Goal: Task Accomplishment & Management: Complete application form

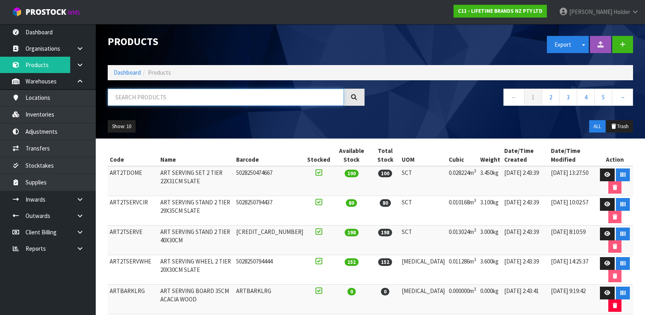
click at [204, 102] on input "text" at bounding box center [226, 97] width 236 height 17
type input "5057982108410"
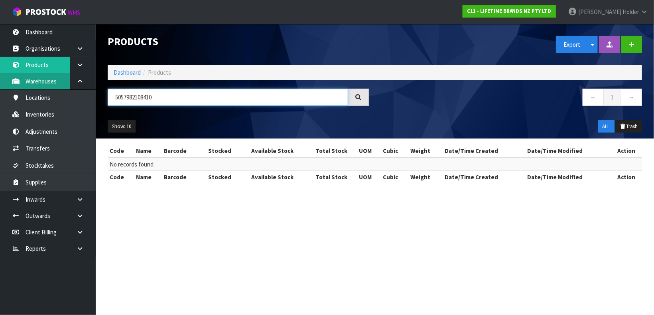
drag, startPoint x: 204, startPoint y: 102, endPoint x: 37, endPoint y: 77, distance: 169.2
click at [37, 77] on body "Toggle navigation ProStock WMS C11 - LIFETIME BRANDS NZ PTY LTD [PERSON_NAME] L…" at bounding box center [327, 157] width 654 height 315
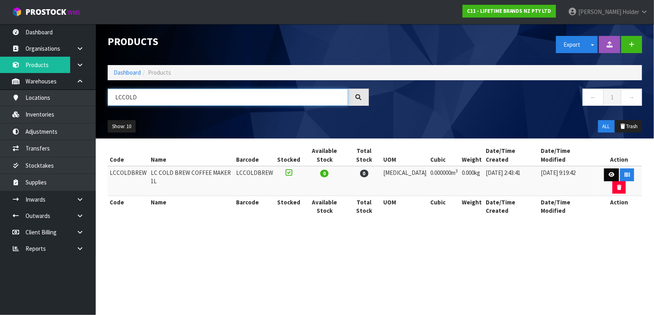
type input "LCCOLD"
click at [609, 172] on icon at bounding box center [612, 174] width 6 height 5
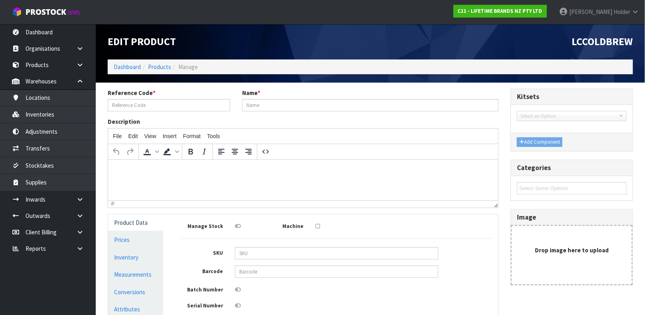
type input "LCCOLDBREW"
type input "LC COLD BREW COFFEE MAKER 1L"
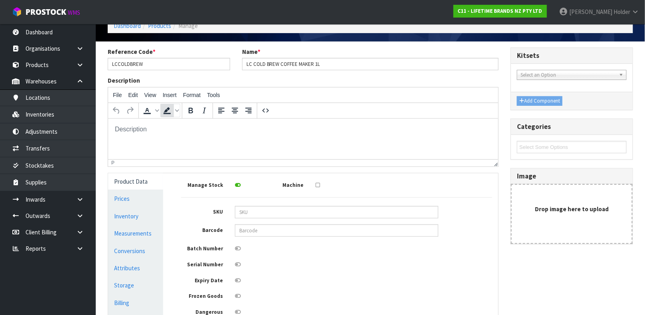
scroll to position [60, 0]
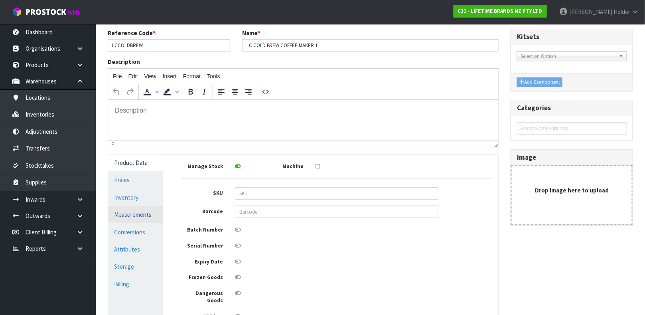
click at [126, 217] on link "Measurements" at bounding box center [135, 214] width 55 height 16
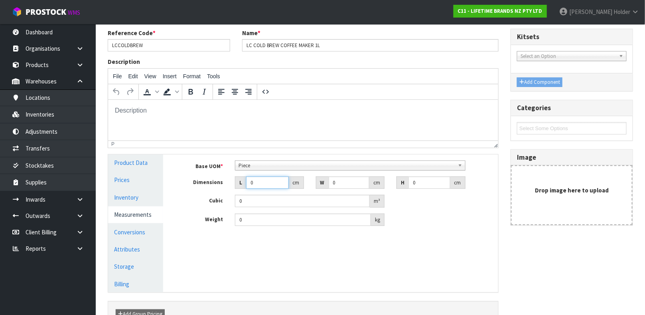
drag, startPoint x: 258, startPoint y: 182, endPoint x: 206, endPoint y: 180, distance: 51.9
click at [206, 180] on div "Dimensions L 0 cm W 0 cm H 0 cm" at bounding box center [336, 182] width 323 height 13
type input "1"
type input "0.000001"
type input "18"
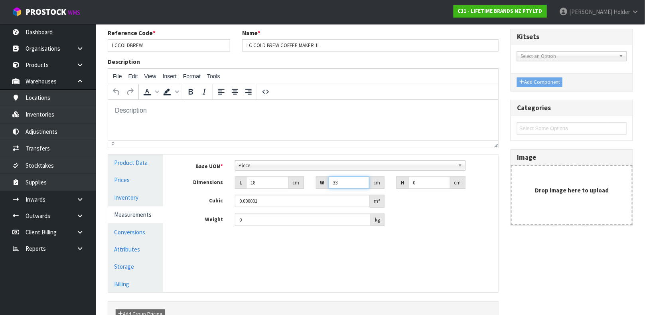
type input "33"
type input "1"
type input "0.000594"
type input "11"
type input "0.006534"
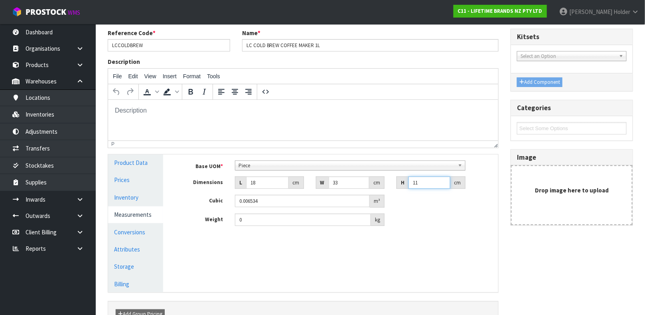
type input "11"
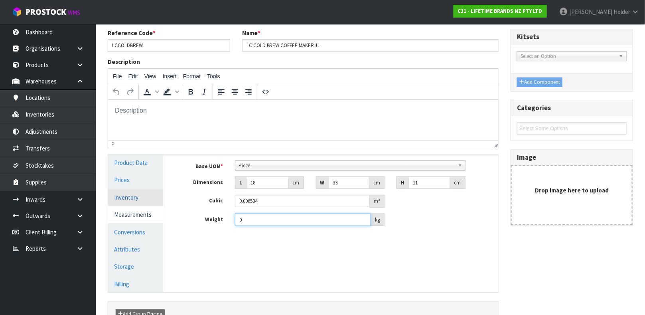
drag, startPoint x: 264, startPoint y: 220, endPoint x: 152, endPoint y: 192, distance: 115.5
click at [152, 192] on div "Product Data Prices Inventory Measurements Conversions Attributes Storage Billi…" at bounding box center [303, 223] width 402 height 138
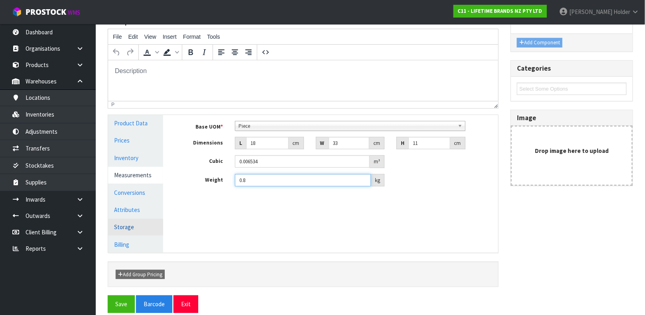
scroll to position [109, 0]
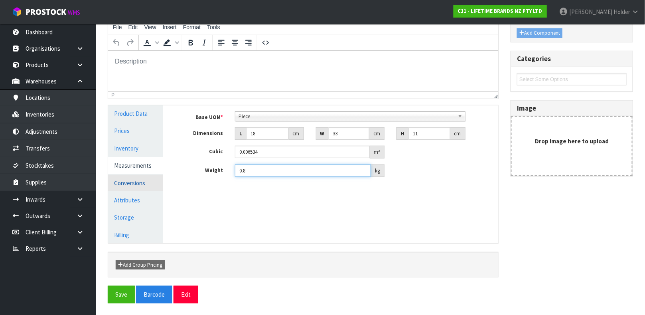
type input "0.8"
click at [141, 180] on link "Conversions" at bounding box center [135, 183] width 55 height 16
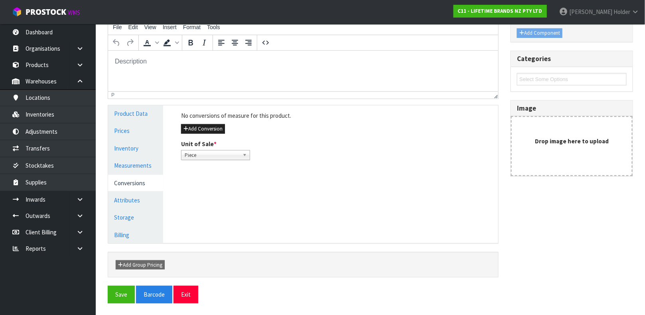
click at [217, 122] on div "No conversions of measure for this product. Add Conversion Unit of Sale * Piece…" at bounding box center [336, 135] width 323 height 61
click at [216, 132] on button "Add Conversion" at bounding box center [203, 129] width 44 height 10
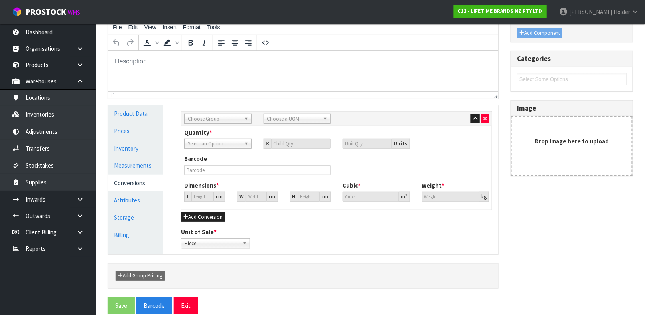
click at [215, 116] on span "Choose Group" at bounding box center [214, 119] width 53 height 10
click at [212, 161] on li "Outer" at bounding box center [217, 161] width 63 height 10
click at [304, 114] on span "Choose a UOM" at bounding box center [293, 119] width 53 height 10
type input "CAR"
click at [296, 138] on li "Car ton" at bounding box center [297, 141] width 63 height 10
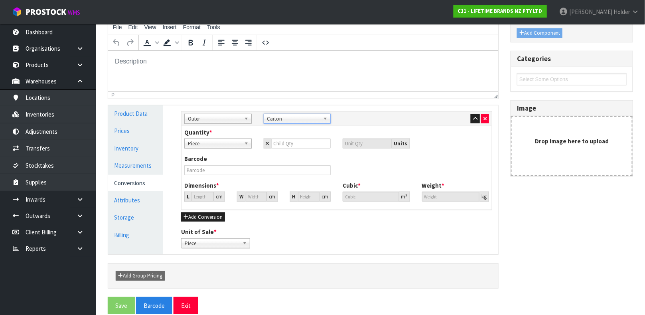
click at [248, 139] on b at bounding box center [247, 143] width 7 height 9
click at [287, 146] on input "number" at bounding box center [301, 143] width 60 height 10
type input "6"
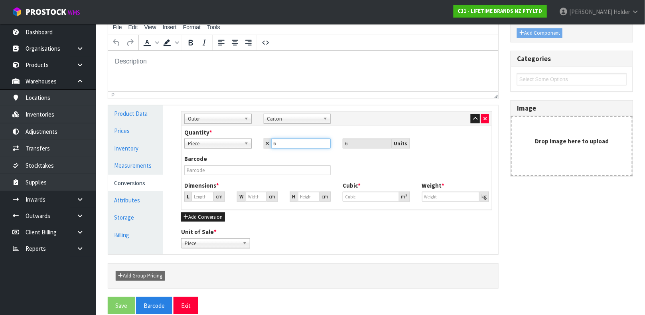
type input "6"
type input "33.971"
type input "0.039204"
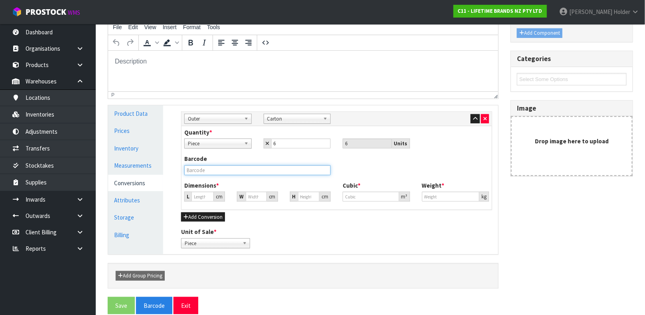
type input "4.8"
click at [255, 172] on input "text" at bounding box center [257, 170] width 146 height 10
type input "25057982108414"
click at [108, 297] on button "Save" at bounding box center [121, 305] width 27 height 17
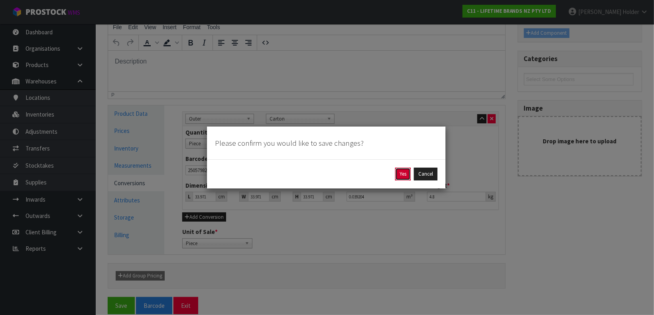
click at [406, 174] on button "Yes" at bounding box center [403, 173] width 16 height 13
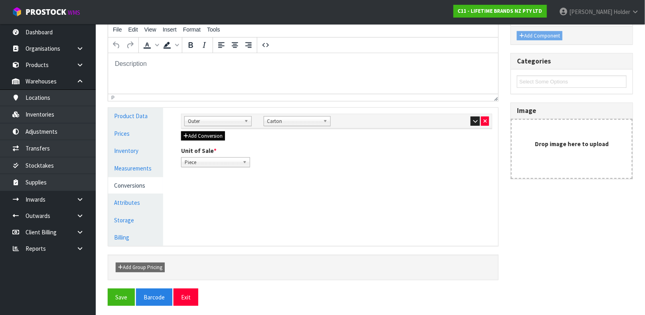
scroll to position [138, 0]
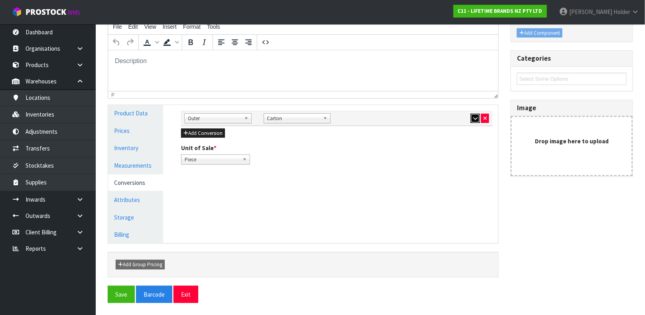
click at [477, 114] on button "button" at bounding box center [475, 119] width 9 height 10
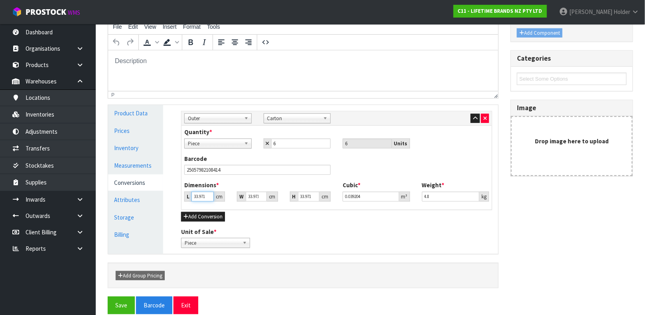
type input "33.97"
type input "0.039202"
click at [207, 196] on input "33.97" at bounding box center [202, 196] width 22 height 10
type input "3"
type input "0.003462"
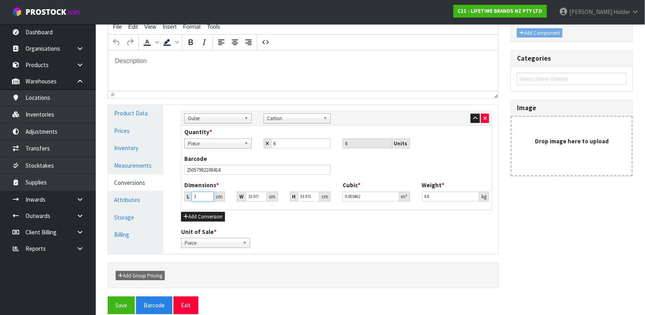
type input "38"
type input "0.043853"
type input "38"
type input "2"
type input "0.002582"
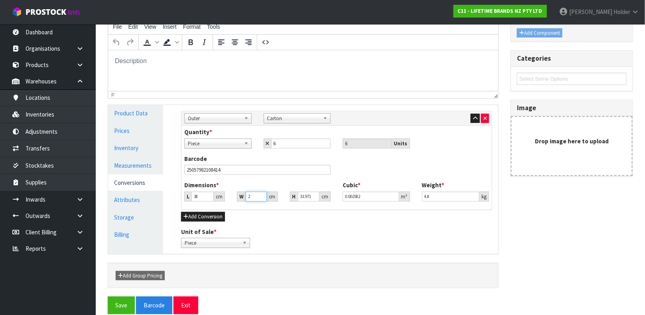
type input "24"
type input "0.030982"
type input "2"
type input "0.002582"
type input "0.000001"
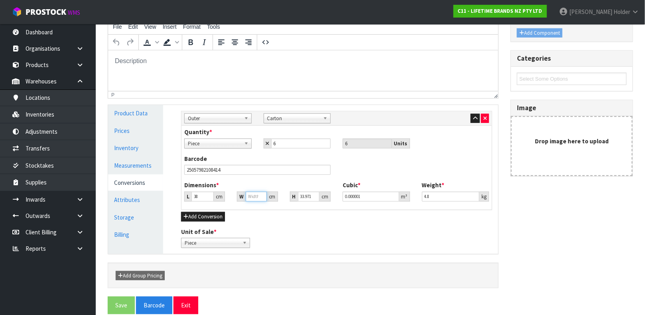
type input "3"
type input "0.003873"
type input "34"
type input "0.043891"
type input "34"
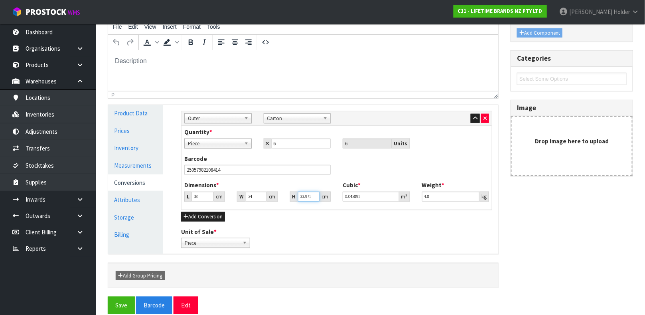
type input "3"
type input "0.003876"
type input "36"
type input "0.046512"
type input "36"
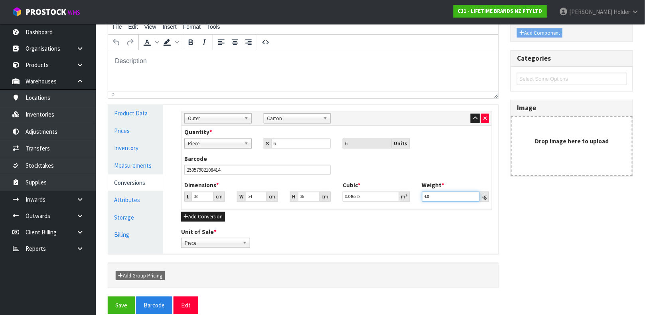
drag, startPoint x: 437, startPoint y: 192, endPoint x: 343, endPoint y: 190, distance: 94.9
click at [343, 190] on div "Dimensions * L 38 cm W 34 cm H 36 cm Cubic * 0.046512 m³ Weight * 4.8 kg" at bounding box center [336, 194] width 317 height 26
type input "5.3"
click at [126, 305] on button "Save" at bounding box center [121, 304] width 27 height 17
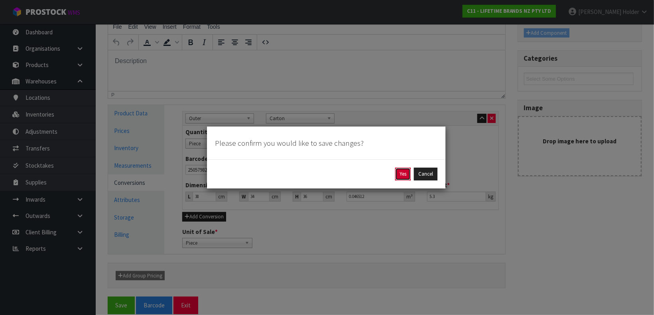
click at [400, 171] on button "Yes" at bounding box center [403, 173] width 16 height 13
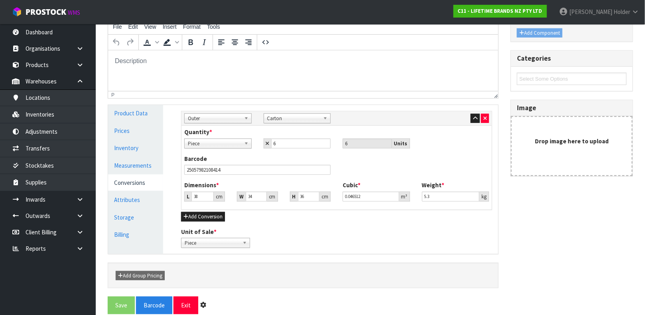
scroll to position [0, 0]
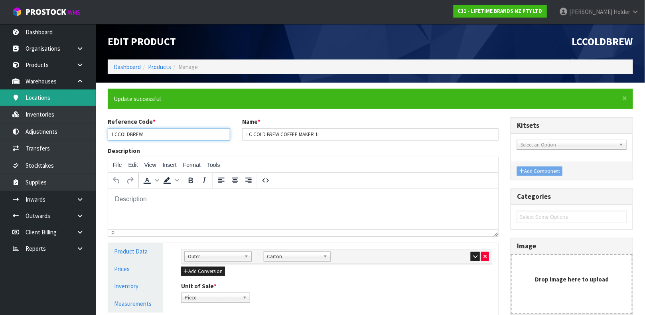
drag, startPoint x: 143, startPoint y: 135, endPoint x: 0, endPoint y: 91, distance: 149.4
click at [0, 93] on body "Toggle navigation ProStock WMS C11 - LIFETIME BRANDS NZ PTY LTD [PERSON_NAME] L…" at bounding box center [322, 157] width 645 height 315
type input "5028250480149"
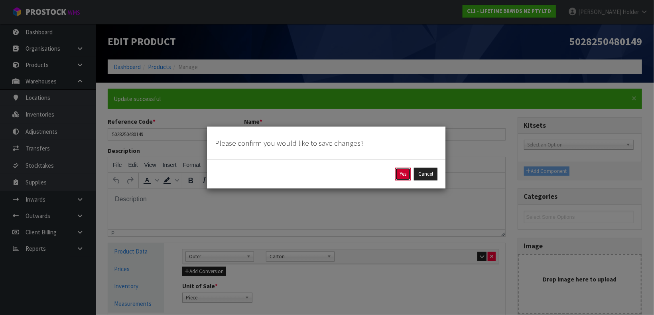
click at [398, 171] on button "Yes" at bounding box center [403, 173] width 16 height 13
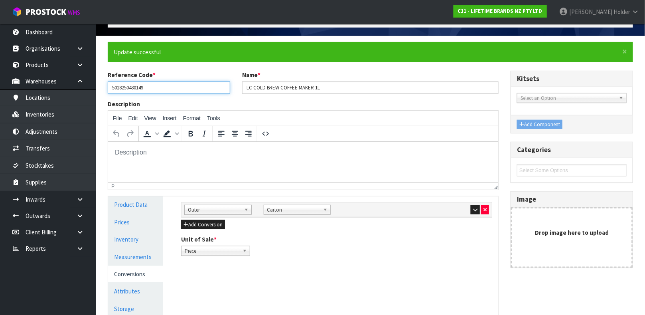
scroll to position [60, 0]
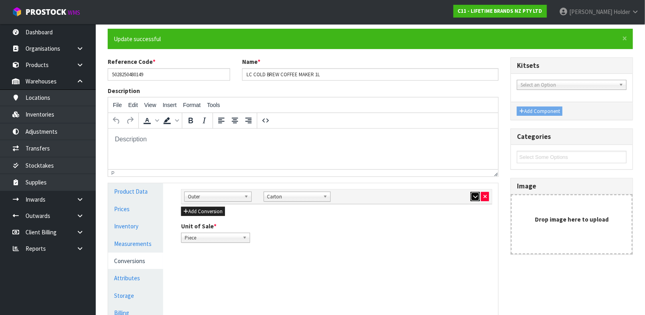
click at [471, 199] on button "button" at bounding box center [475, 197] width 9 height 10
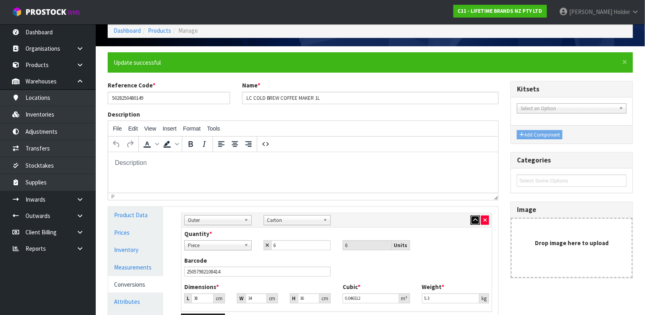
scroll to position [0, 0]
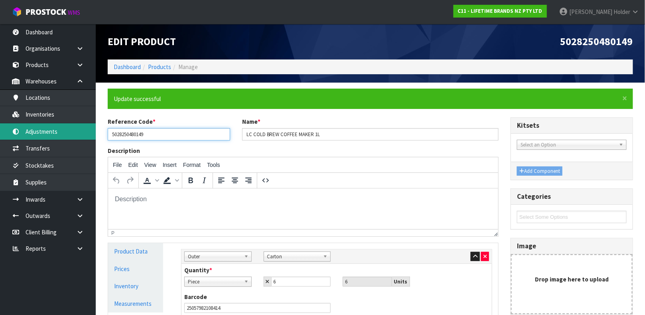
drag, startPoint x: 179, startPoint y: 130, endPoint x: 54, endPoint y: 130, distance: 125.2
click at [54, 130] on body "Toggle navigation ProStock WMS C11 - LIFETIME BRANDS NZ PTY LTD [PERSON_NAME] L…" at bounding box center [322, 157] width 645 height 315
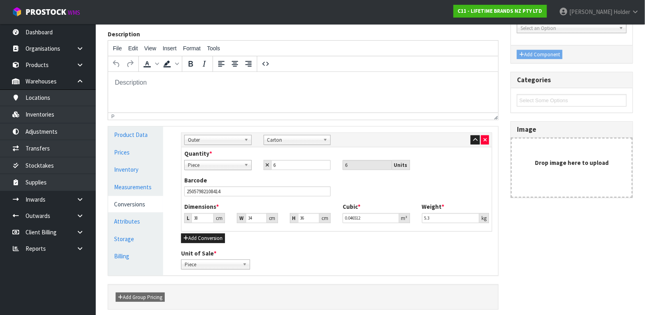
scroll to position [149, 0]
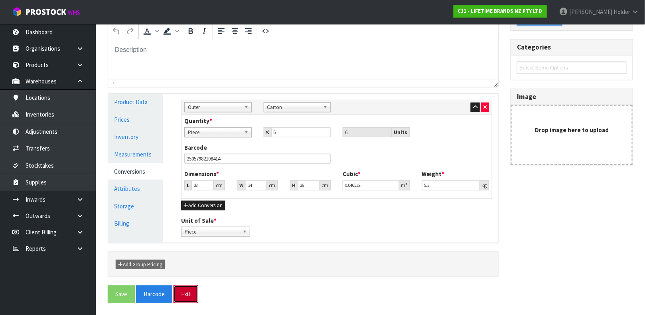
click at [192, 289] on button "Exit" at bounding box center [185, 293] width 25 height 17
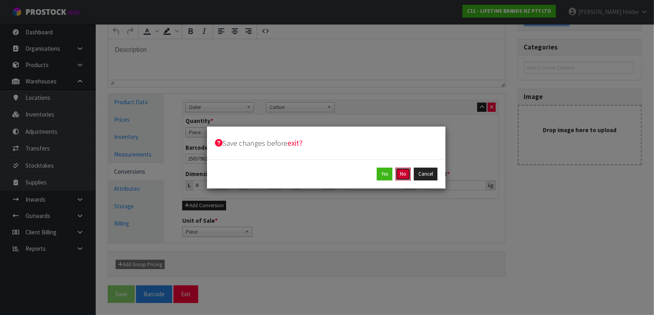
click at [401, 173] on button "No" at bounding box center [403, 173] width 15 height 13
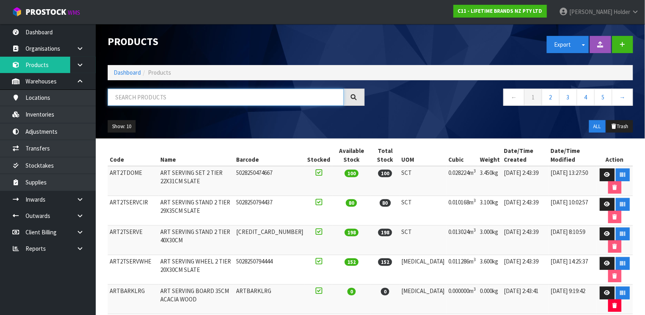
click at [164, 99] on input "text" at bounding box center [226, 97] width 236 height 17
type input "5028250480149"
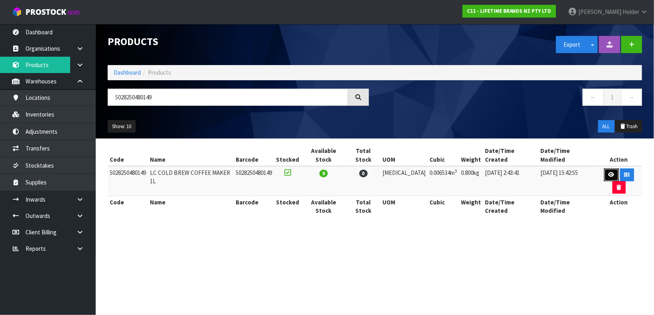
click at [604, 168] on link at bounding box center [611, 174] width 15 height 13
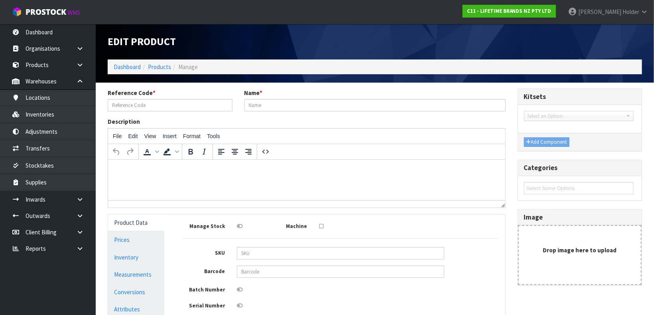
type input "5028250480149"
type input "LC COLD BREW COFFEE MAKER 1L"
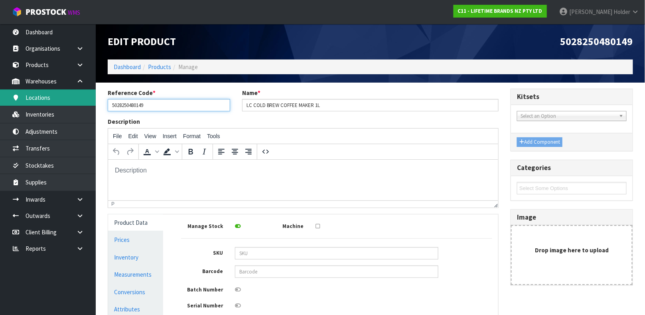
drag, startPoint x: 165, startPoint y: 102, endPoint x: 0, endPoint y: 103, distance: 164.7
click at [0, 103] on body "Toggle navigation ProStock WMS C11 - LIFETIME BRANDS NZ PTY LTD [PERSON_NAME] L…" at bounding box center [322, 157] width 645 height 315
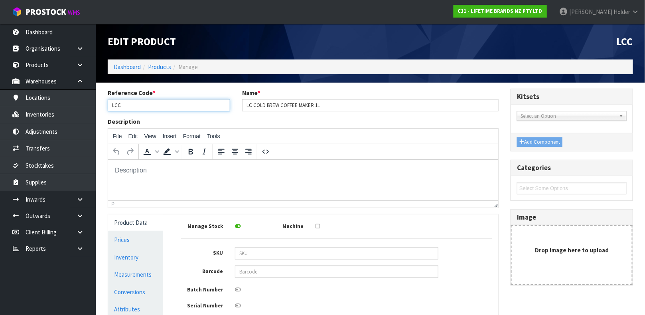
type input "LCCOLDBREW"
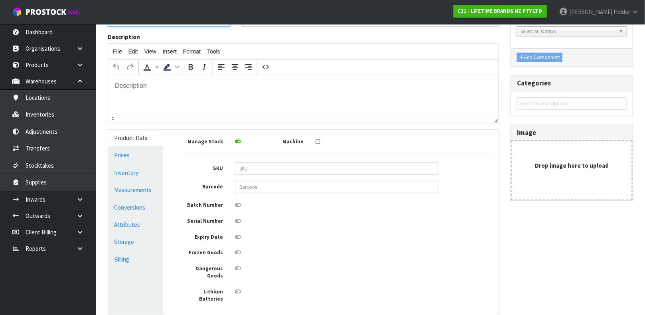
scroll to position [143, 0]
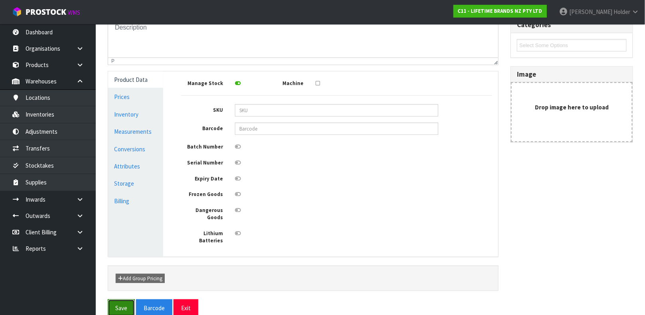
click at [124, 299] on button "Save" at bounding box center [121, 307] width 27 height 17
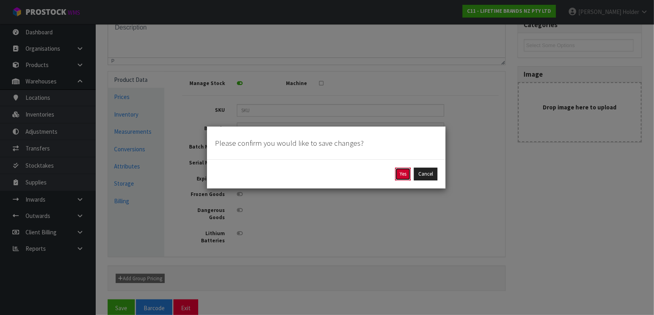
click at [407, 176] on button "Yes" at bounding box center [403, 173] width 16 height 13
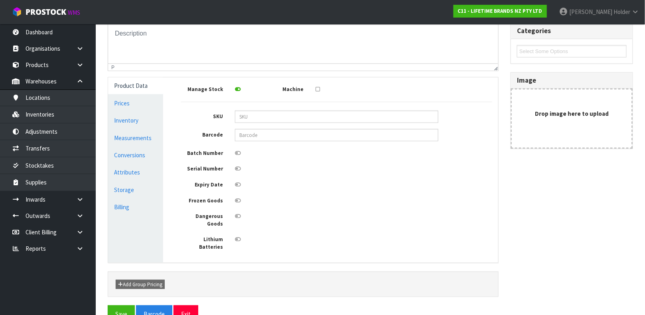
scroll to position [171, 0]
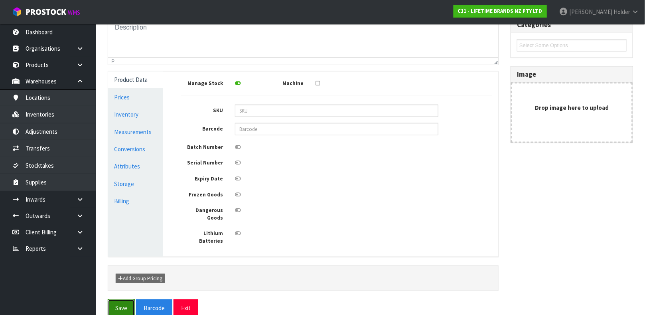
click at [122, 302] on button "Save" at bounding box center [121, 307] width 27 height 17
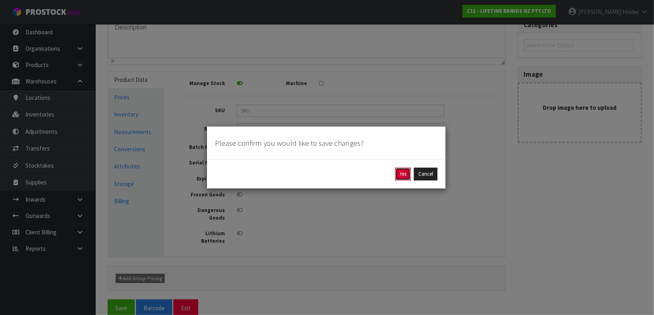
click at [404, 176] on button "Yes" at bounding box center [403, 173] width 16 height 13
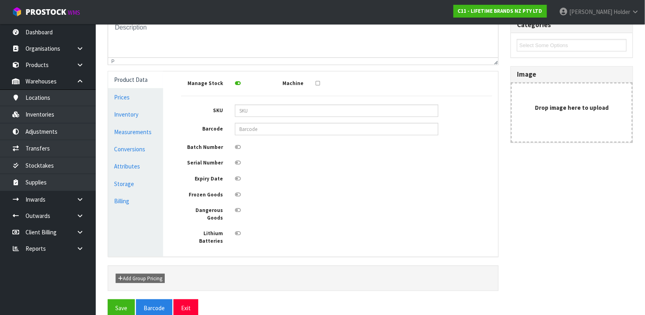
click at [192, 283] on div "Reference Code * LCCOLDBREW Name * LC COLD BREW COFFEE MAKER 1L Description Fil…" at bounding box center [303, 122] width 403 height 353
click at [192, 299] on button "Exit" at bounding box center [185, 307] width 25 height 17
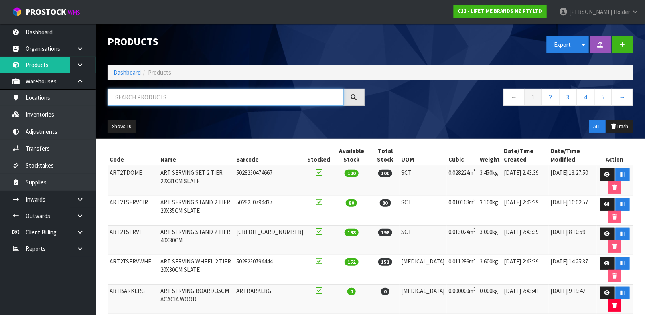
click at [181, 98] on input "text" at bounding box center [226, 97] width 236 height 17
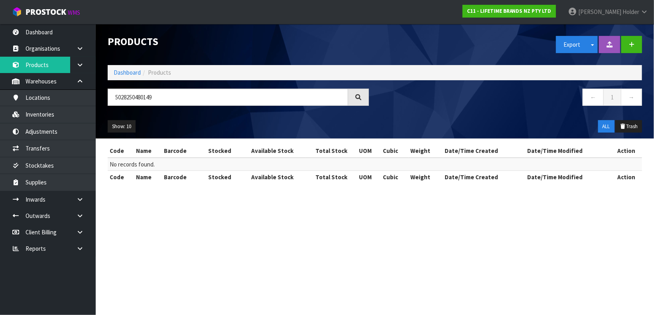
drag, startPoint x: 207, startPoint y: 87, endPoint x: 196, endPoint y: 90, distance: 11.2
click at [196, 90] on div "Products Export Split button! SOH Summary Measurements Dangerous Goods Import P…" at bounding box center [375, 81] width 546 height 114
drag, startPoint x: 192, startPoint y: 98, endPoint x: 165, endPoint y: 97, distance: 27.6
click at [166, 99] on input "5028250480149" at bounding box center [228, 97] width 240 height 17
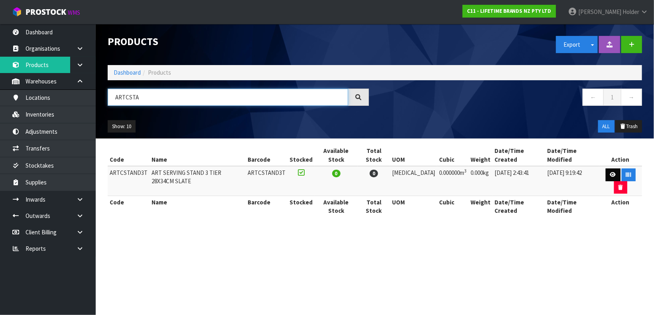
type input "ARTCSTA"
click at [606, 168] on link at bounding box center [613, 174] width 15 height 13
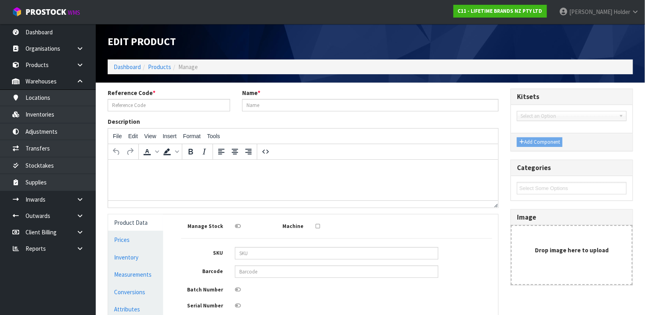
type input "ARTCSTAND3T"
type input "ART SERVING STAND 3 TIER 28X34CM SLATE"
type input "0"
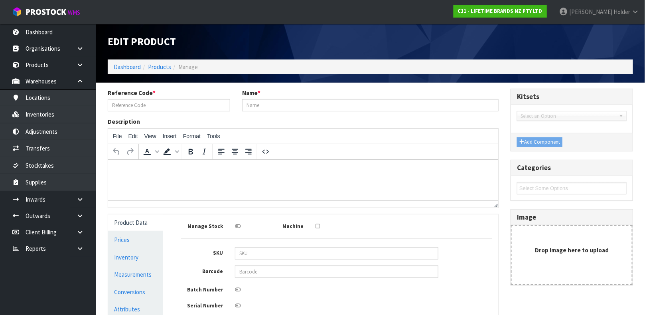
type input "0"
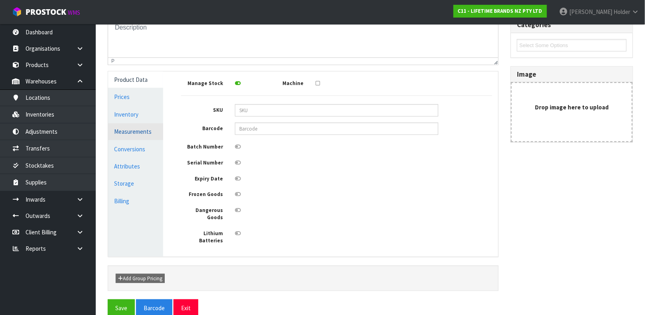
click at [132, 129] on link "Measurements" at bounding box center [135, 131] width 55 height 16
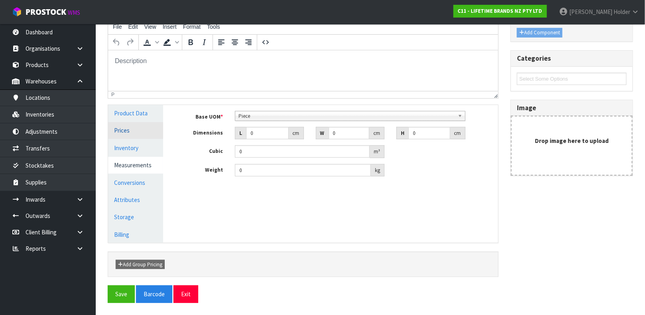
scroll to position [109, 0]
click at [132, 108] on link "Product Data" at bounding box center [135, 113] width 55 height 16
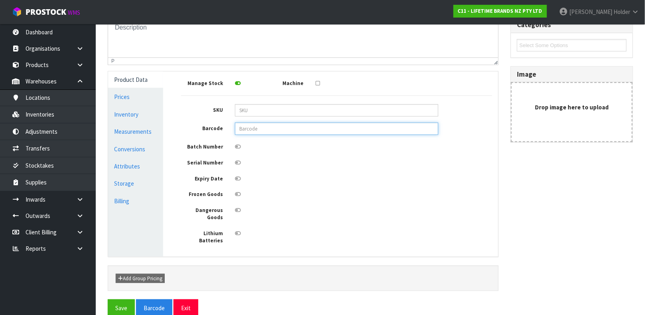
click at [262, 126] on input "text" at bounding box center [336, 128] width 203 height 12
type input "5028250480149"
click at [108, 299] on button "Save" at bounding box center [121, 307] width 27 height 17
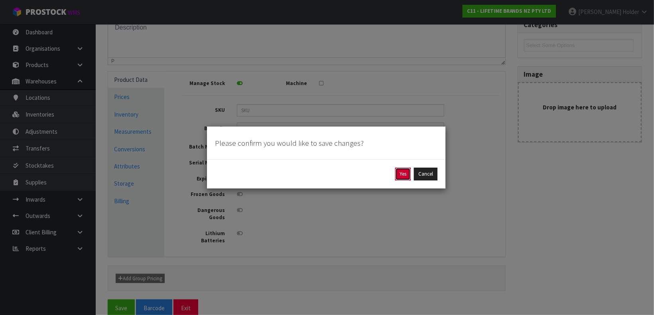
click at [403, 175] on button "Yes" at bounding box center [403, 173] width 16 height 13
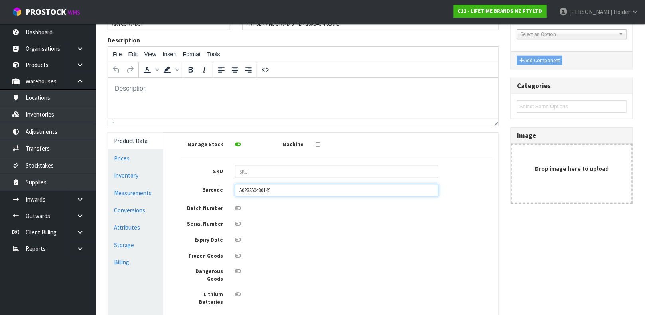
scroll to position [171, 0]
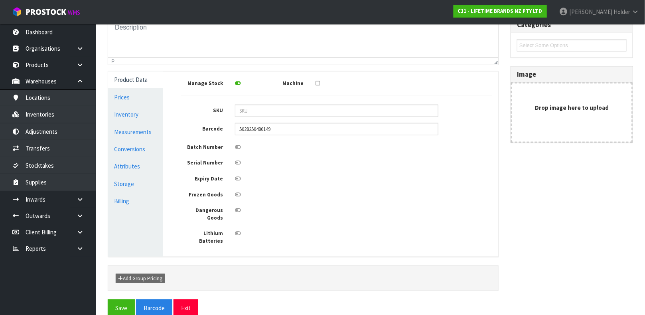
click at [138, 140] on ul "Product Data Prices Inventory Measurements Conversions Attributes Storage Billi…" at bounding box center [135, 163] width 55 height 185
click at [139, 136] on link "Measurements" at bounding box center [135, 132] width 55 height 16
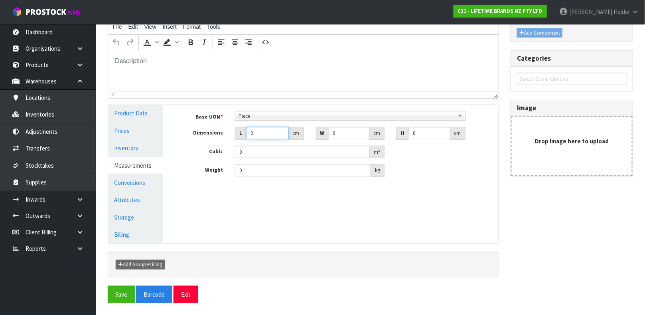
click at [261, 135] on input "0" at bounding box center [267, 133] width 43 height 12
type input "3"
type input "0.000001"
type input "31"
click at [332, 132] on input "0" at bounding box center [349, 133] width 41 height 12
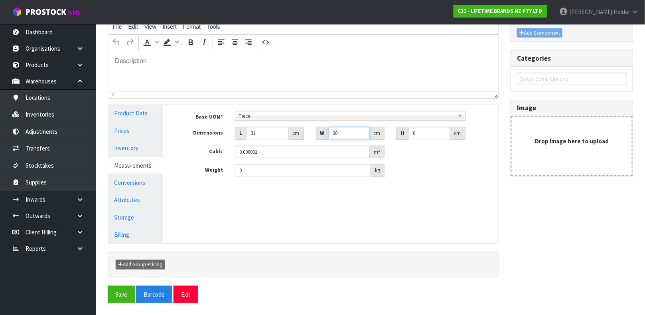
type input "30"
drag, startPoint x: 420, startPoint y: 129, endPoint x: 363, endPoint y: 129, distance: 56.6
click at [363, 129] on div "Dimensions L 31 cm W 30 cm H 0 cm" at bounding box center [336, 133] width 323 height 13
type input "4"
type input "0.00372"
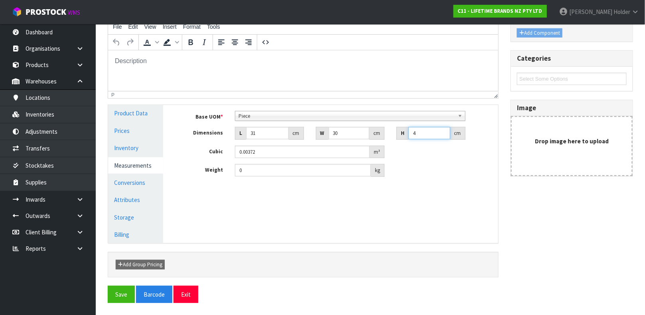
type input "4"
drag, startPoint x: 278, startPoint y: 162, endPoint x: 273, endPoint y: 163, distance: 5.0
click at [273, 163] on div "Base UOM * Bag Bar Basket Bin Bottle Box Bundle Cabinet Cage Carton Case Coil C…" at bounding box center [336, 144] width 311 height 66
drag, startPoint x: 276, startPoint y: 167, endPoint x: 156, endPoint y: 161, distance: 119.4
click at [156, 161] on div "Product Data Prices Inventory Measurements Conversions Attributes Storage Billi…" at bounding box center [303, 174] width 402 height 138
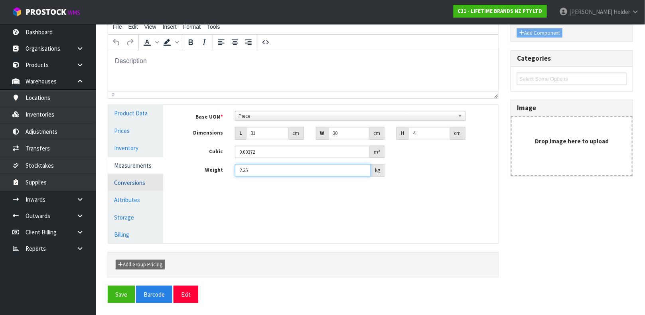
type input "2.35"
click at [138, 180] on link "Conversions" at bounding box center [135, 182] width 55 height 16
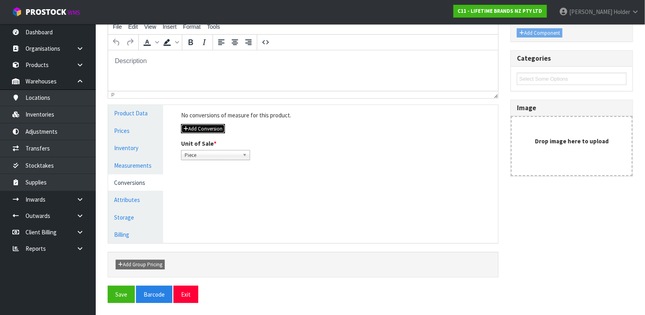
click at [203, 128] on button "Add Conversion" at bounding box center [203, 129] width 44 height 10
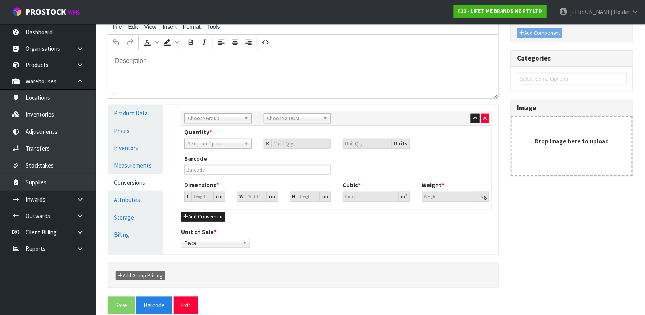
click at [212, 120] on span "Choose Group" at bounding box center [214, 119] width 53 height 10
click at [209, 153] on li "Inner" at bounding box center [217, 151] width 63 height 10
click at [281, 122] on div "Choose a UOM" at bounding box center [297, 118] width 67 height 10
type input "sub"
click at [280, 137] on li "Sub -carton" at bounding box center [297, 141] width 63 height 10
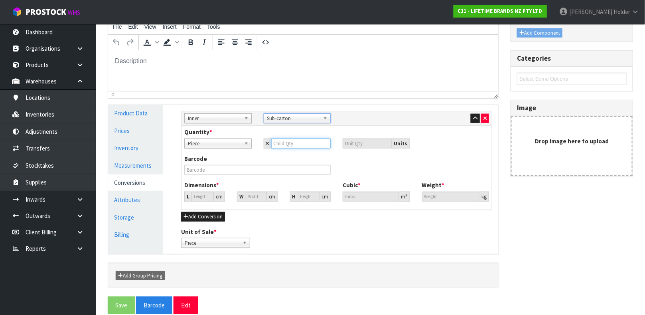
click at [281, 140] on input "number" at bounding box center [301, 143] width 60 height 10
type input "3"
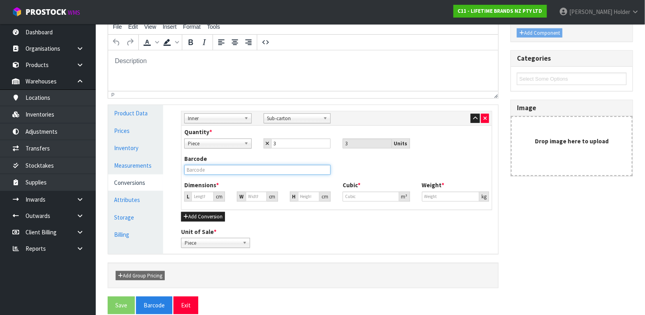
type input "22.347"
type input "0.01116"
type input "7.05"
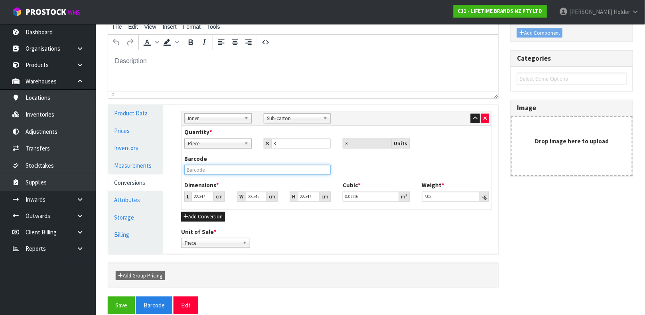
click at [252, 166] on input "text" at bounding box center [257, 170] width 146 height 10
click at [207, 194] on input "22.348" at bounding box center [202, 196] width 22 height 10
type input "1"
type input "0.000499"
type input "14"
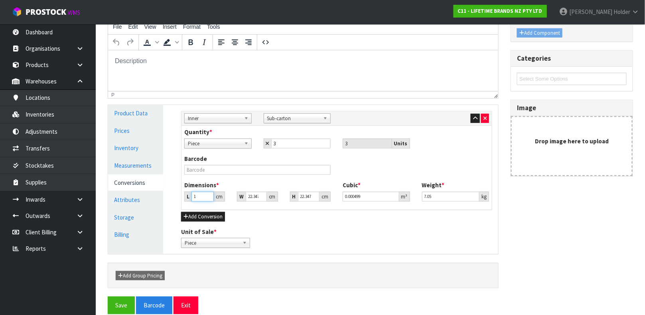
type input "0.006991"
type input "14"
type input "3"
type input "0.000939"
type input "31"
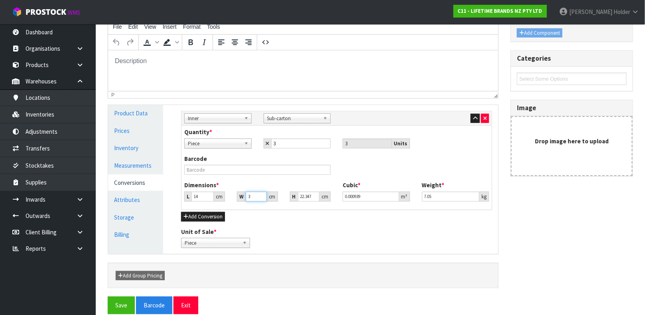
type input "0.009699"
type input "31"
type input "3"
type input "0.001302"
type input "32"
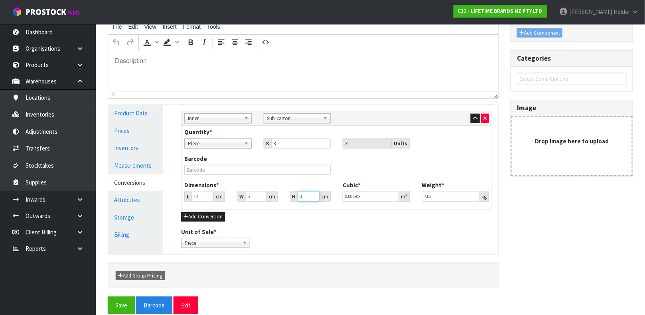
type input "0.013888"
type input "32"
click at [442, 197] on input "7.05" at bounding box center [451, 196] width 58 height 10
type input "7.4"
click at [213, 173] on input "text" at bounding box center [257, 170] width 146 height 10
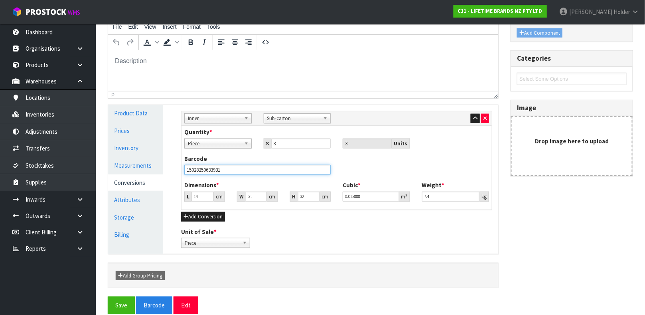
type input "15028250633931"
click at [108, 296] on button "Save" at bounding box center [121, 304] width 27 height 17
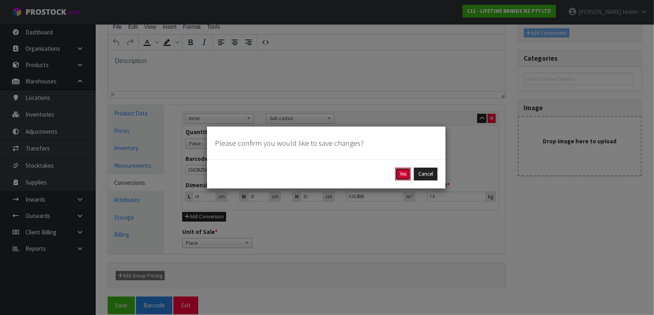
click at [403, 175] on button "Yes" at bounding box center [403, 173] width 16 height 13
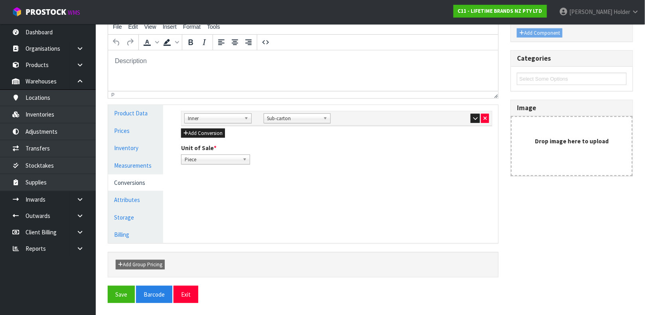
click at [209, 138] on div "Sub Inner Inner Outer Pallet Inner Bag Bar Basket Bin Bottle Box Bundle Cabinet…" at bounding box center [336, 137] width 323 height 65
click at [207, 133] on button "Add Conversion" at bounding box center [203, 133] width 44 height 10
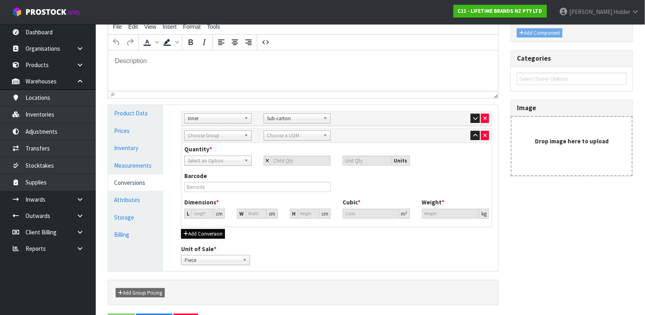
click at [207, 133] on span "Choose Group" at bounding box center [214, 136] width 53 height 10
type input "ou"
click at [217, 158] on li "Ou ter" at bounding box center [217, 158] width 63 height 10
click at [267, 136] on span "Choose a UOM" at bounding box center [293, 136] width 53 height 10
type input "s"
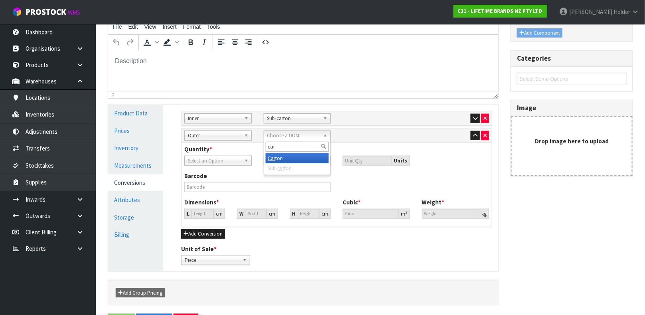
type input "car"
click at [276, 158] on li "Car ton" at bounding box center [297, 158] width 63 height 10
click at [229, 163] on span "Select an Option" at bounding box center [214, 161] width 53 height 10
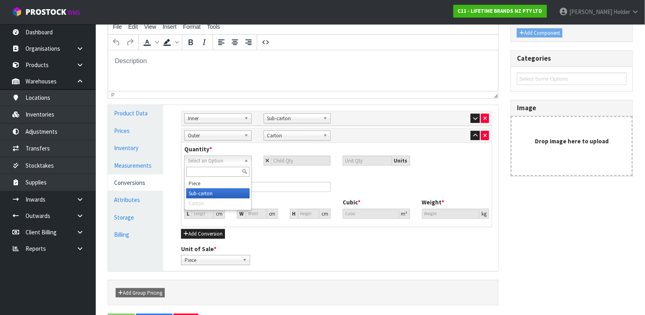
click at [221, 190] on li "Sub-carton" at bounding box center [217, 193] width 63 height 10
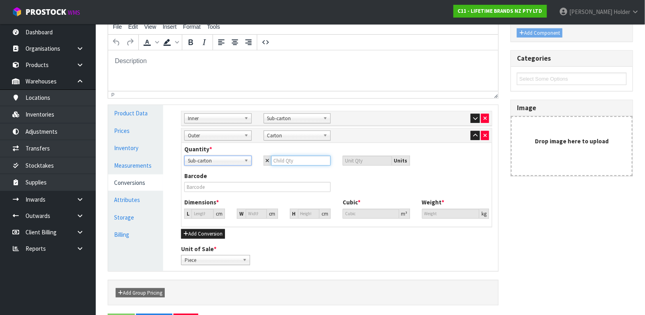
click at [281, 160] on input "number" at bounding box center [301, 161] width 60 height 10
type input "2"
type input "6"
type input "2"
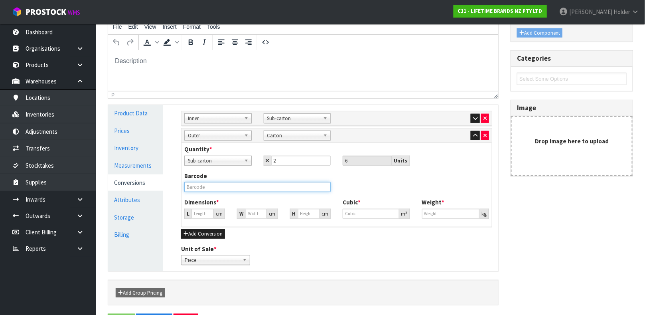
type input "28.156"
type input "0.02232"
type input "14.1"
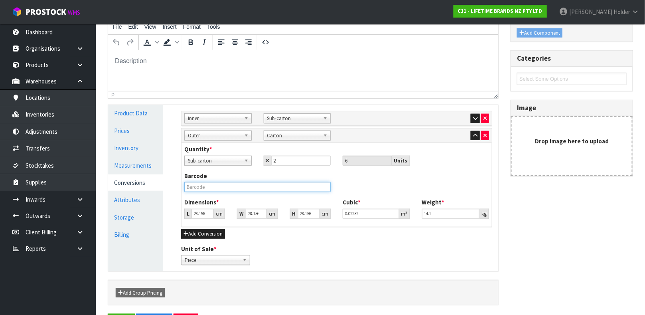
click at [242, 187] on input "text" at bounding box center [257, 187] width 146 height 10
click at [202, 212] on input "28.156" at bounding box center [202, 214] width 22 height 10
type input "2"
type input "0.001586"
type input "29"
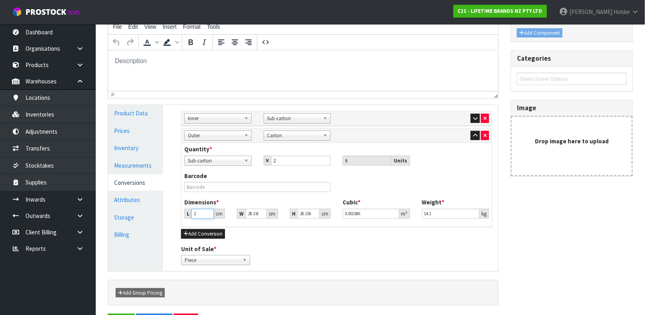
type input "0.02299"
type input "29"
type input "3"
type input "0.00245"
type input "33"
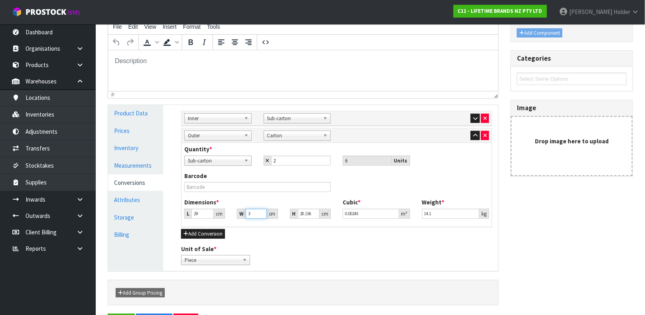
type input "0.026945"
type input "33"
type input "2"
type input "0.001914"
type input "24"
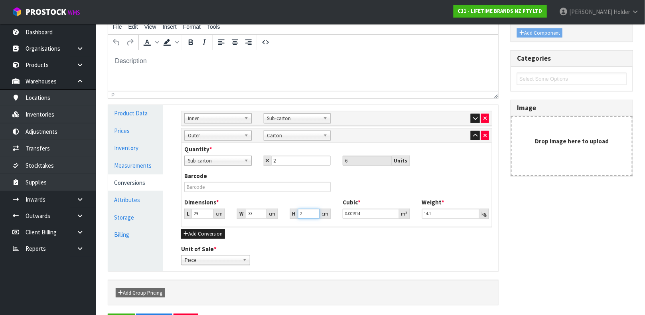
type input "0.022968"
type input "24"
click at [435, 215] on input "14.1" at bounding box center [451, 214] width 58 height 10
type input "14.9"
click at [277, 186] on input "text" at bounding box center [257, 187] width 146 height 10
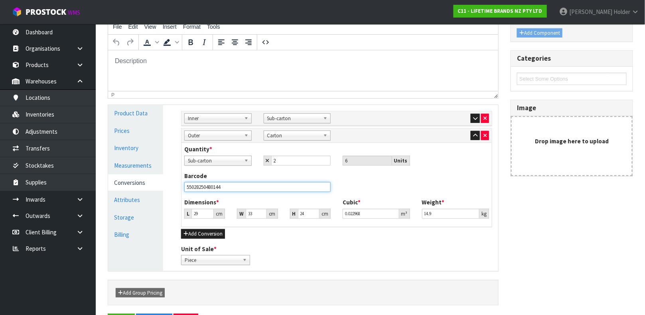
type input "55028250480144"
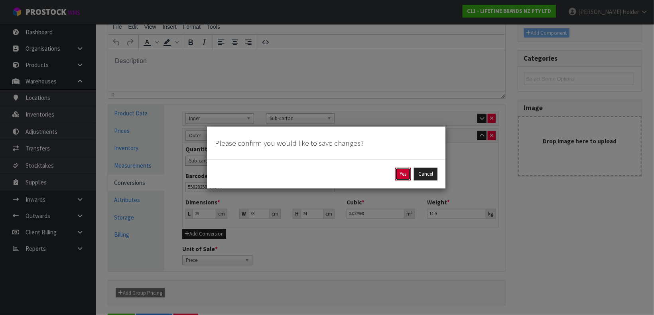
click at [408, 169] on button "Yes" at bounding box center [403, 173] width 16 height 13
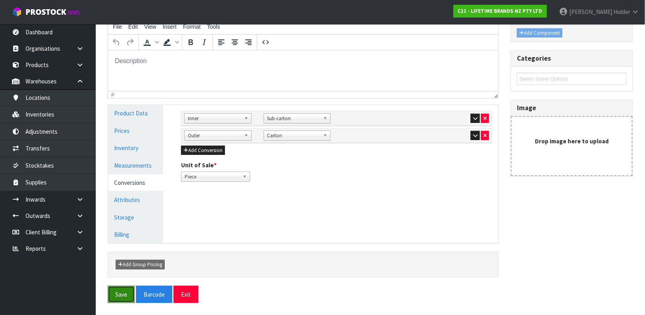
click at [116, 292] on button "Save" at bounding box center [121, 294] width 27 height 17
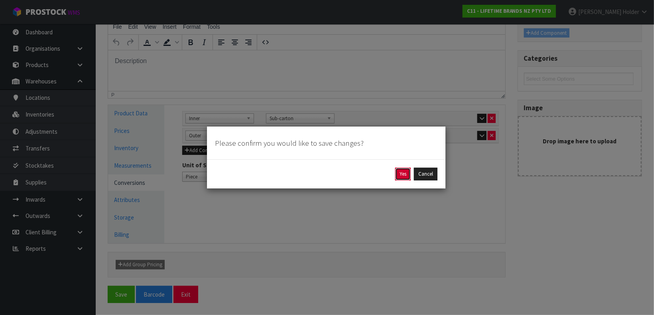
click at [403, 170] on button "Yes" at bounding box center [403, 173] width 16 height 13
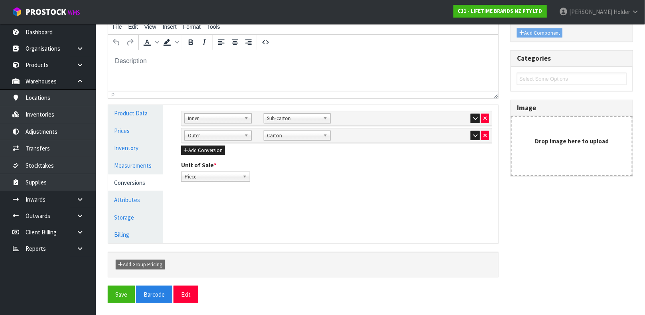
scroll to position [0, 0]
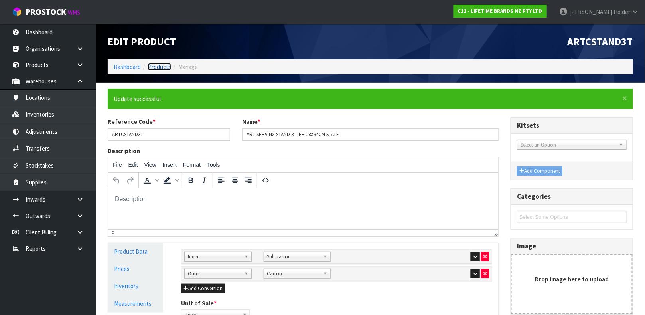
click at [150, 68] on link "Products" at bounding box center [159, 67] width 23 height 8
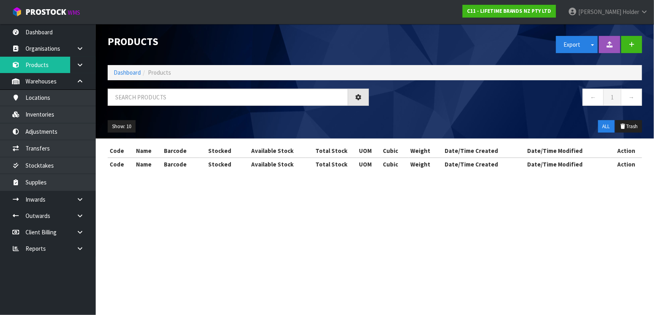
click at [155, 106] on div at bounding box center [238, 100] width 273 height 23
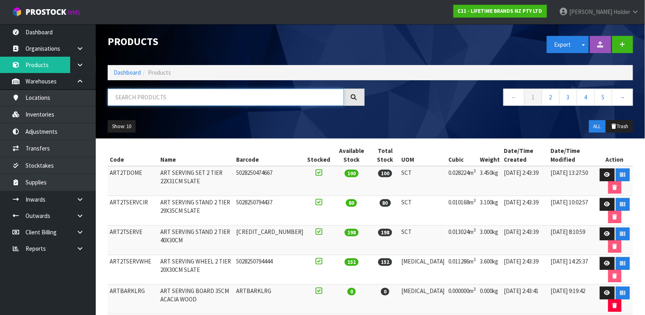
click at [156, 98] on input "text" at bounding box center [226, 97] width 236 height 17
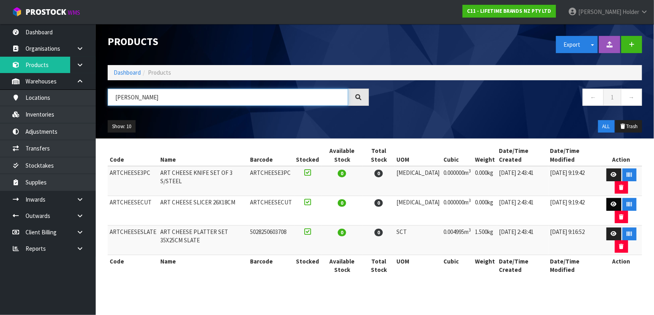
type input "[PERSON_NAME]"
click at [607, 201] on link at bounding box center [614, 204] width 15 height 13
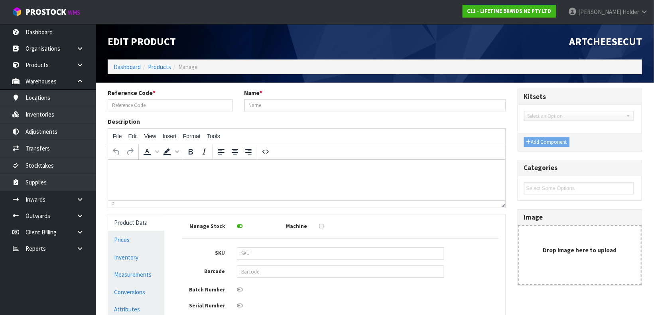
type input "ARTCHEESECUT"
type input "ART CHEESE SLICER 26X18CM"
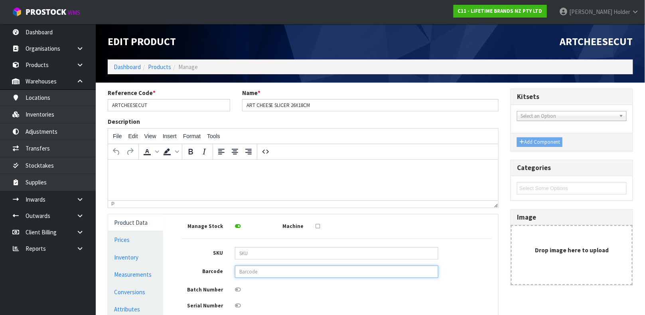
click at [258, 272] on input "text" at bounding box center [336, 271] width 203 height 12
type input "5028250472588"
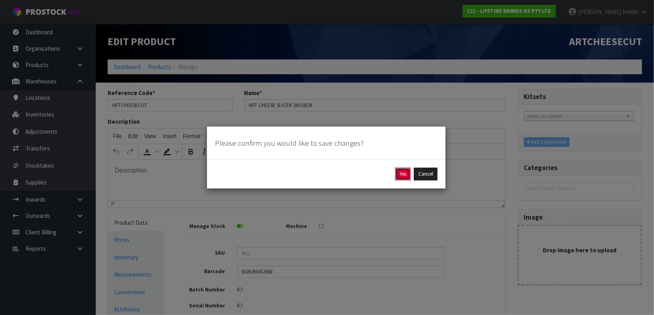
drag, startPoint x: 404, startPoint y: 169, endPoint x: 288, endPoint y: 11, distance: 196.4
click at [404, 169] on button "Yes" at bounding box center [403, 173] width 16 height 13
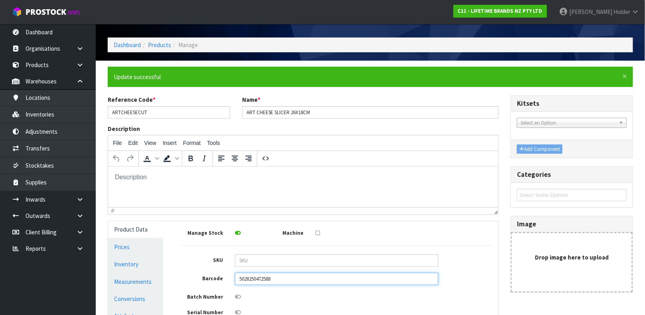
scroll to position [60, 0]
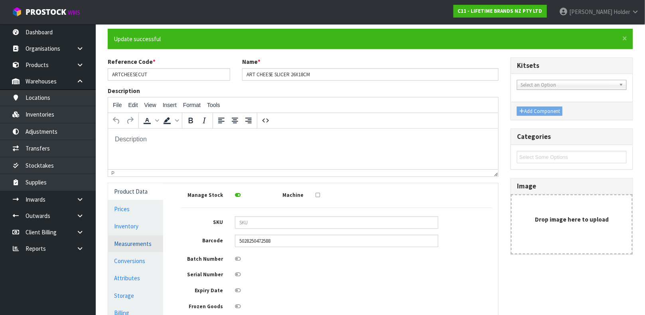
click at [138, 250] on link "Measurements" at bounding box center [135, 243] width 55 height 16
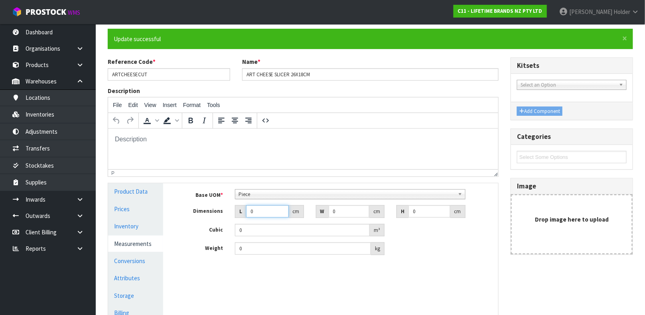
drag, startPoint x: 262, startPoint y: 209, endPoint x: 177, endPoint y: 204, distance: 84.3
click at [178, 205] on div "Dimensions L 0 cm W 0 cm H 0 cm" at bounding box center [336, 211] width 323 height 13
type input "2"
type input "0.000001"
type input "29"
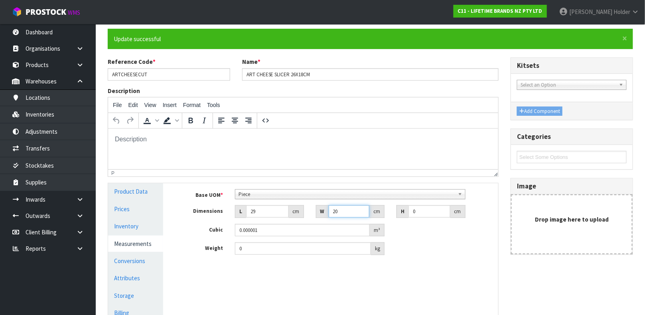
type input "20"
type input "3"
type input "0.00174"
type input "3.5"
type input "0.00203"
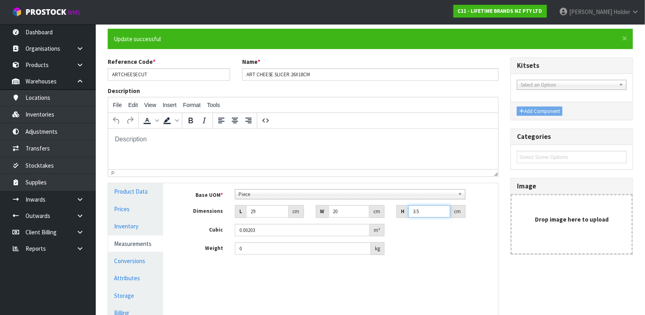
type input "3.5"
drag, startPoint x: 295, startPoint y: 252, endPoint x: 154, endPoint y: 254, distance: 140.4
click at [154, 254] on div "Product Data Prices Inventory Measurements Conversions Attributes Storage Billi…" at bounding box center [303, 252] width 402 height 138
type input "0.7"
drag, startPoint x: 144, startPoint y: 239, endPoint x: 157, endPoint y: 235, distance: 13.9
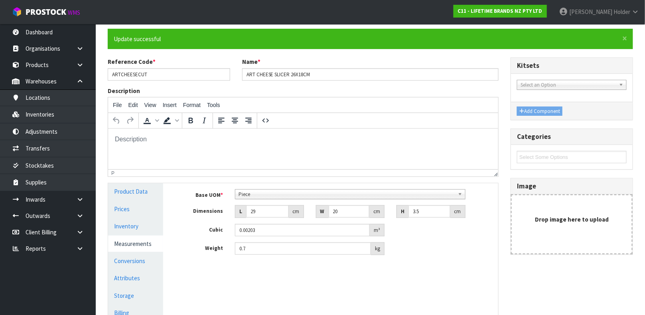
click at [144, 239] on link "Measurements" at bounding box center [135, 243] width 55 height 16
click at [143, 255] on link "Conversions" at bounding box center [135, 260] width 55 height 16
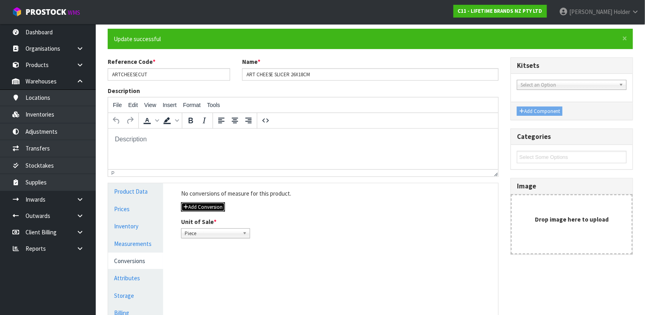
click at [198, 211] on button "Add Conversion" at bounding box center [203, 207] width 44 height 10
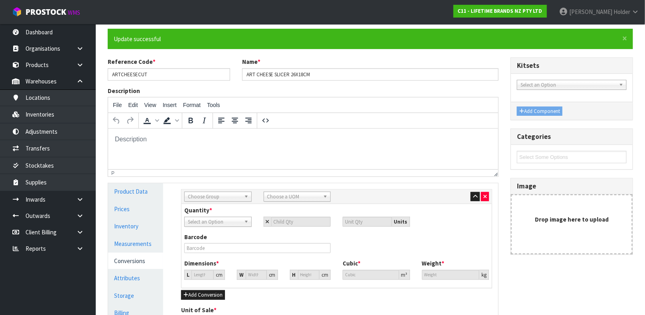
click at [221, 195] on span "Choose Group" at bounding box center [214, 197] width 53 height 10
type input "inn"
click at [220, 232] on li "Inn er" at bounding box center [217, 229] width 63 height 10
click at [293, 201] on span "Choose a UOM" at bounding box center [293, 197] width 53 height 10
type input "sub"
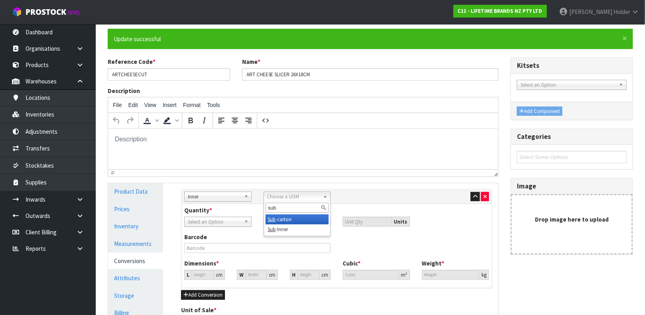
click at [284, 217] on li "Sub -carton" at bounding box center [297, 219] width 63 height 10
click at [242, 221] on link "Piece" at bounding box center [217, 222] width 67 height 10
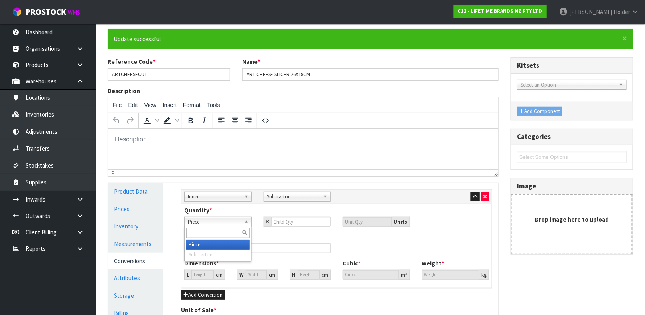
click at [226, 221] on span "Piece" at bounding box center [214, 222] width 53 height 10
click at [284, 225] on input "number" at bounding box center [301, 222] width 60 height 10
type input "6"
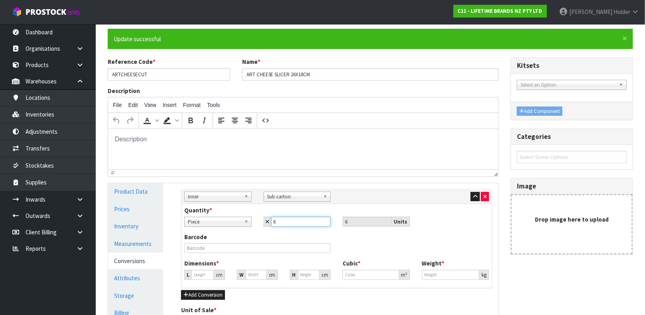
type input "6"
type input "23.008"
type input "0.01218"
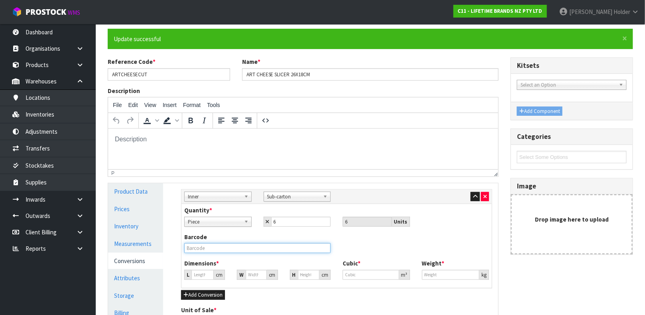
type input "4.2"
click at [273, 249] on input "text" at bounding box center [257, 248] width 146 height 10
click at [195, 274] on input "23.008" at bounding box center [202, 275] width 22 height 10
type input "2"
type input "0.001059"
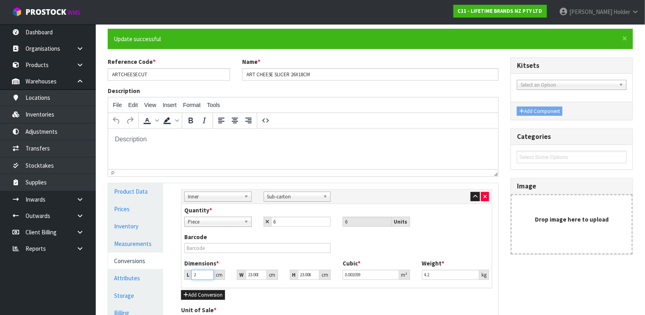
type input "22"
type input "0.011646"
type input "22"
type input "3"
type input "0.001519"
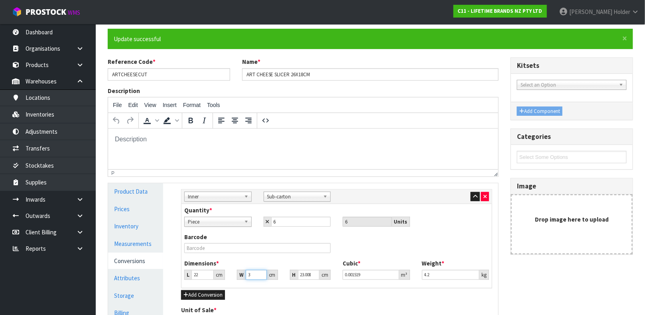
type input "30"
type input "0.015185"
type input "30"
type input "2"
type input "0.00132"
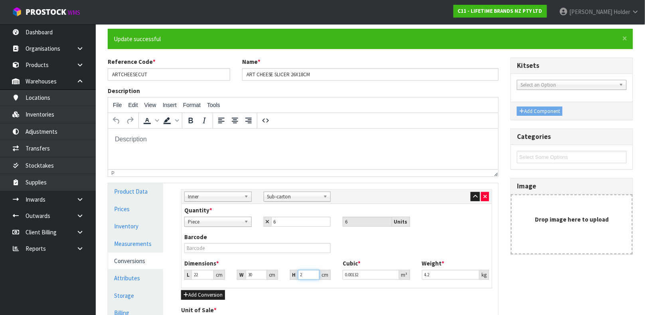
type input "21"
type input "0.01386"
type input "21"
click at [443, 273] on input "4.2" at bounding box center [451, 275] width 58 height 10
type input "4.6"
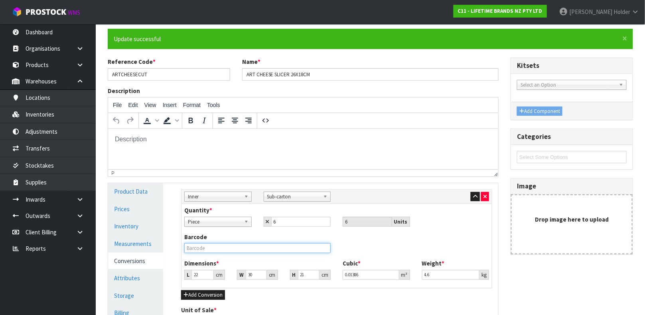
click at [278, 244] on input "text" at bounding box center [257, 248] width 146 height 10
type input "15028250472585"
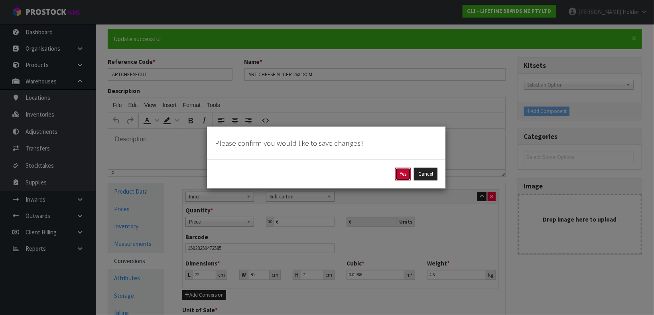
click at [398, 168] on button "Yes" at bounding box center [403, 173] width 16 height 13
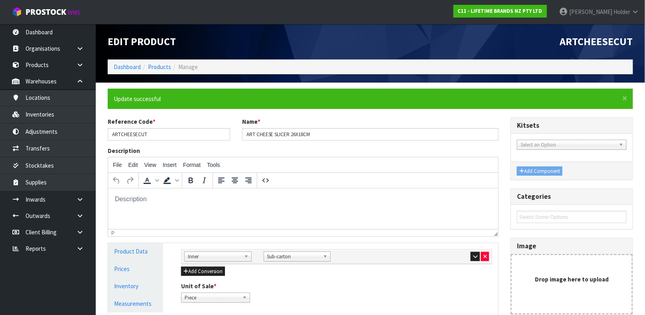
scroll to position [138, 0]
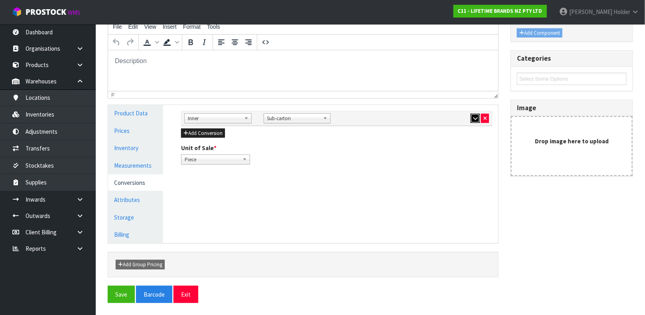
click at [473, 117] on icon "button" at bounding box center [475, 118] width 4 height 5
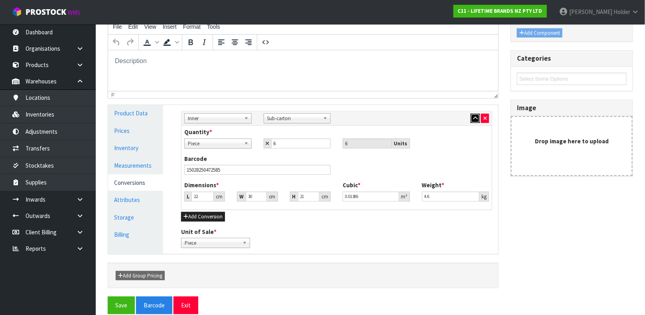
click at [473, 117] on icon "button" at bounding box center [475, 118] width 4 height 5
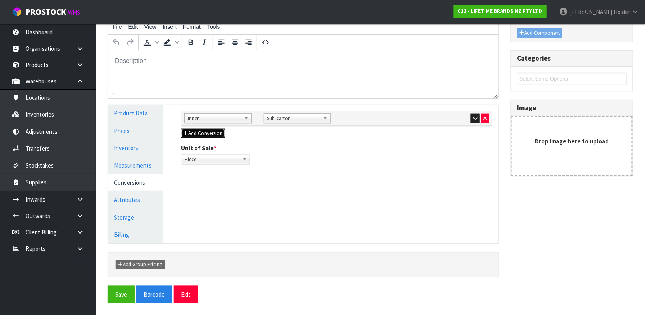
click at [220, 133] on button "Add Conversion" at bounding box center [203, 133] width 44 height 10
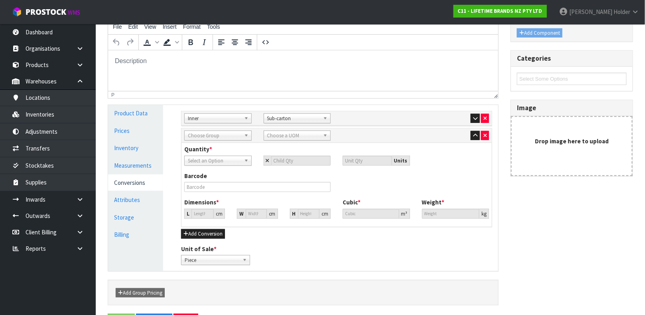
click at [219, 137] on span "Choose Group" at bounding box center [214, 136] width 53 height 10
type input "ou"
click at [216, 158] on li "Ou ter" at bounding box center [217, 158] width 63 height 10
click at [279, 140] on div "Sub Inner Inner Outer Pallet Outer Ou ter Bag Bar Basket Bin Bottle Box Bundle …" at bounding box center [336, 135] width 310 height 14
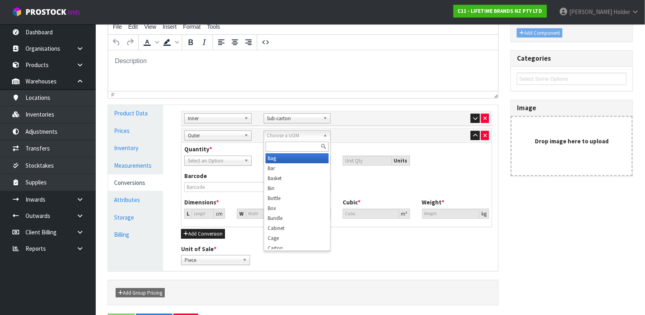
click at [280, 139] on span "Choose a UOM" at bounding box center [293, 136] width 53 height 10
type input "s"
type input "car"
click at [284, 158] on li "Car ton" at bounding box center [297, 158] width 63 height 10
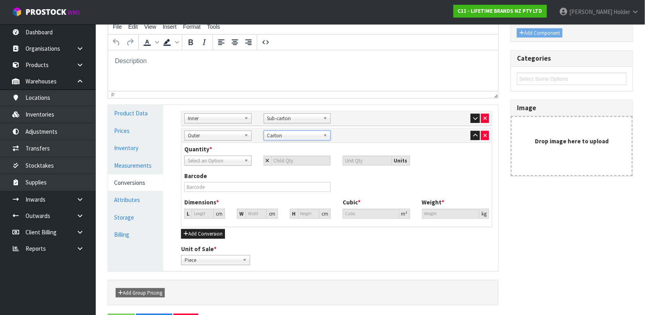
click at [233, 159] on span "Select an Option" at bounding box center [214, 161] width 53 height 10
click at [214, 195] on li "Sub-carton" at bounding box center [217, 193] width 63 height 10
click at [288, 163] on input "number" at bounding box center [301, 161] width 60 height 10
type input "2"
type input "12"
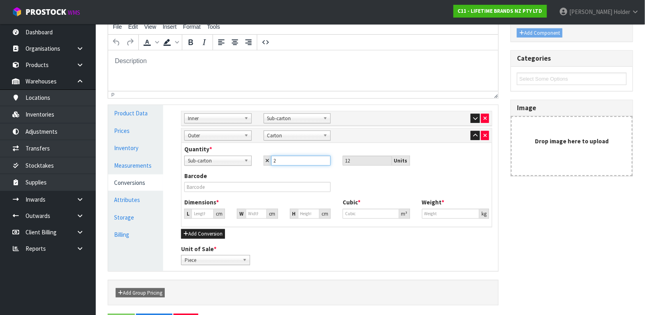
type input "2"
type input "28.989"
type input "0.02436"
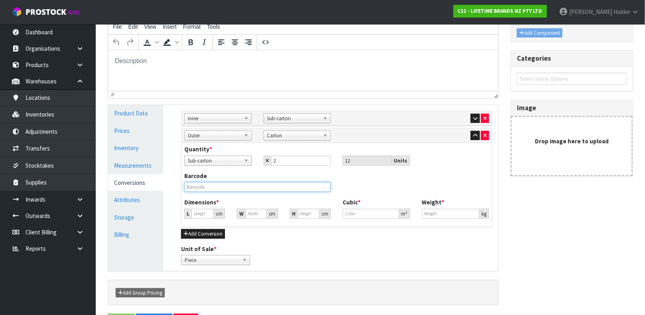
type input "8.4"
click at [277, 185] on input "text" at bounding box center [257, 187] width 146 height 10
click at [196, 211] on input "28.989" at bounding box center [202, 214] width 22 height 10
type input "2"
type input "0.001681"
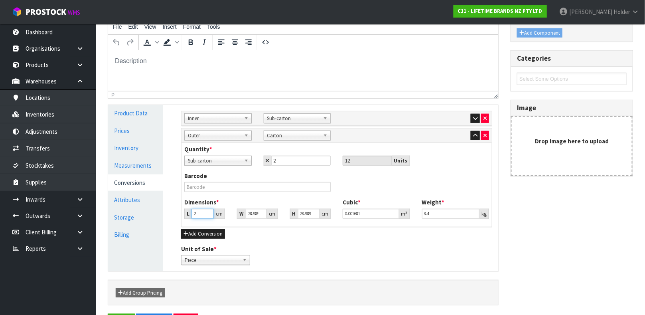
type input "23"
type input "0.019328"
type input "23"
type input "3"
type input "0.002"
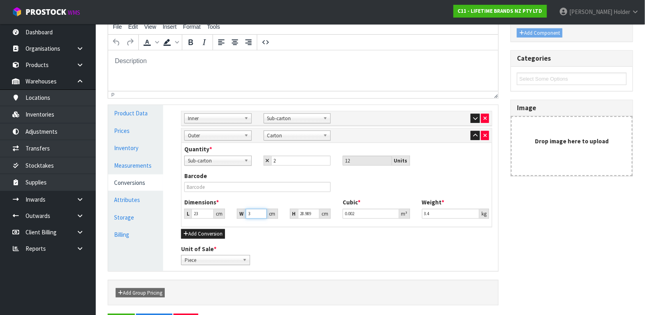
type input "31"
type input "0.020669"
type input "31"
type input "4"
type input "0.002852"
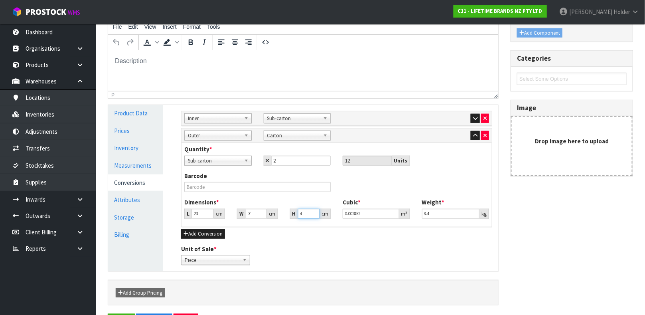
type input "44"
click at [205, 183] on input "text" at bounding box center [257, 187] width 146 height 10
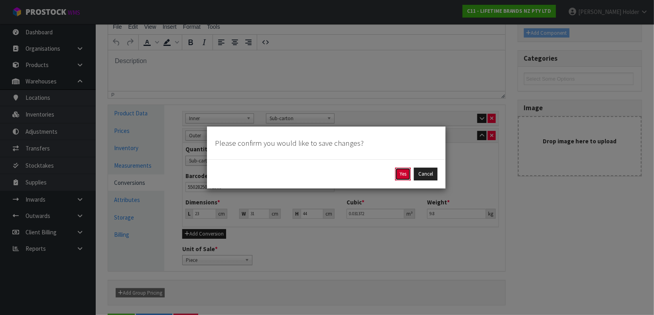
click at [399, 170] on button "Yes" at bounding box center [403, 173] width 16 height 13
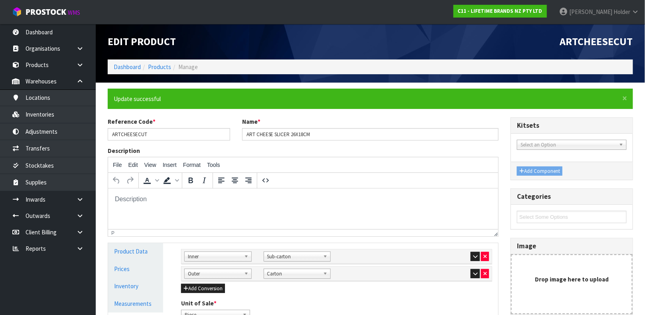
scroll to position [110, 0]
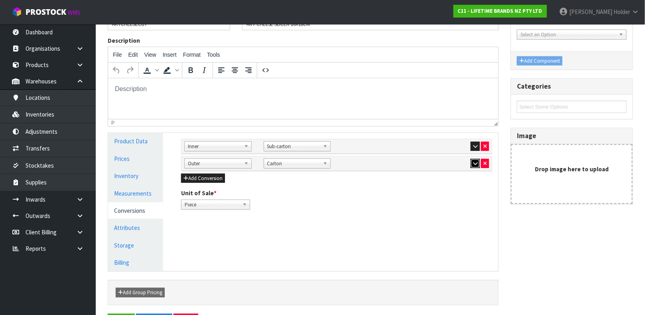
click at [477, 163] on icon "button" at bounding box center [475, 163] width 4 height 5
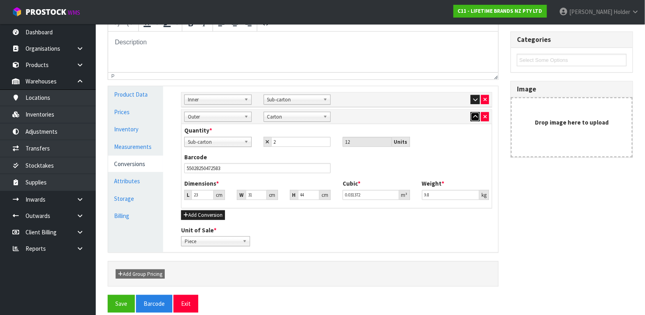
scroll to position [166, 0]
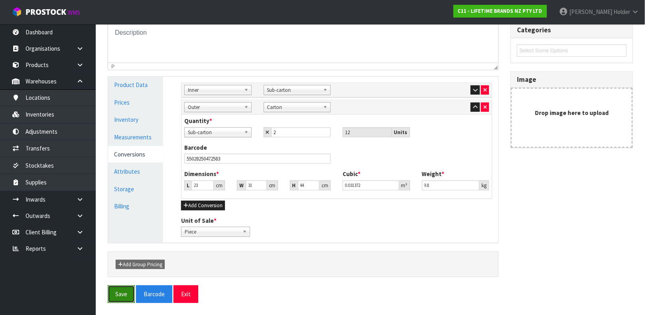
click at [119, 294] on button "Save" at bounding box center [121, 293] width 27 height 17
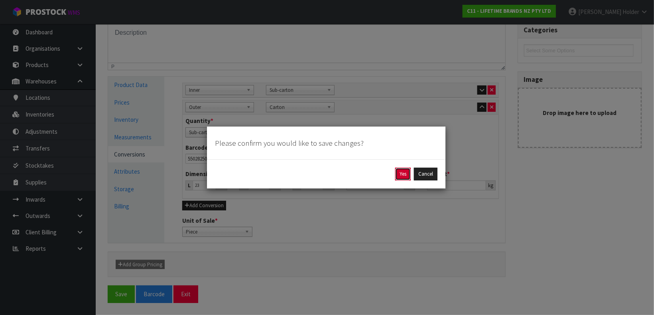
click at [400, 172] on button "Yes" at bounding box center [403, 173] width 16 height 13
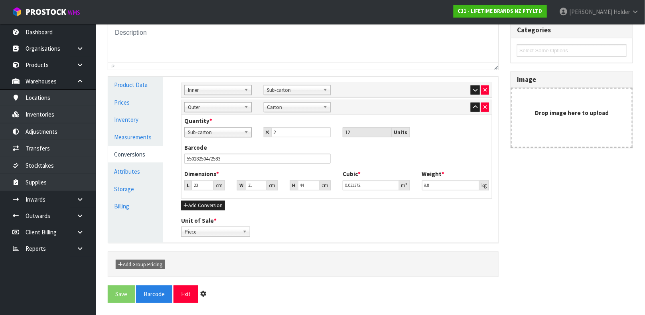
scroll to position [0, 0]
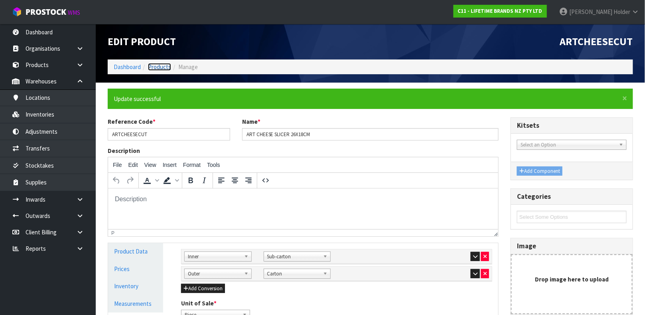
click at [162, 66] on link "Products" at bounding box center [159, 67] width 23 height 8
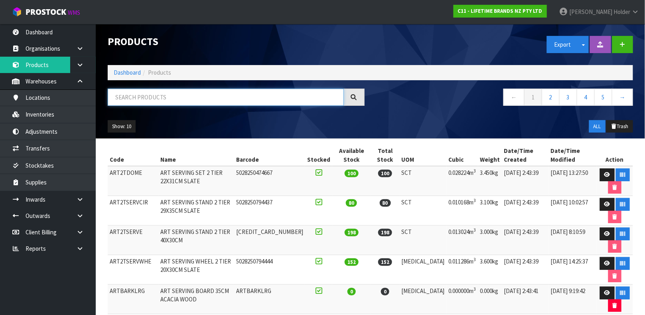
click at [164, 94] on input "text" at bounding box center [226, 97] width 236 height 17
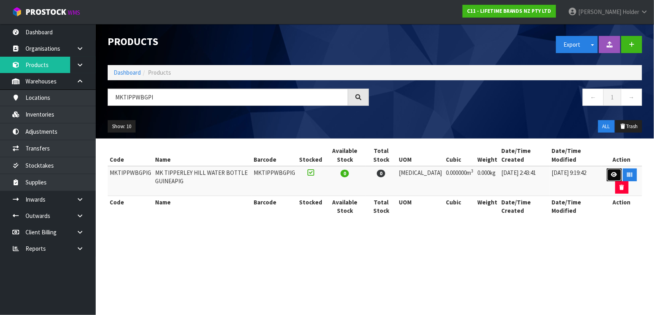
click at [607, 173] on link at bounding box center [614, 174] width 15 height 13
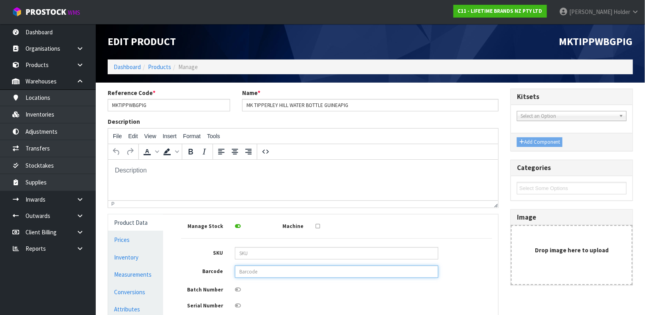
click at [264, 270] on input "text" at bounding box center [336, 271] width 203 height 12
paste input "5057982101046"
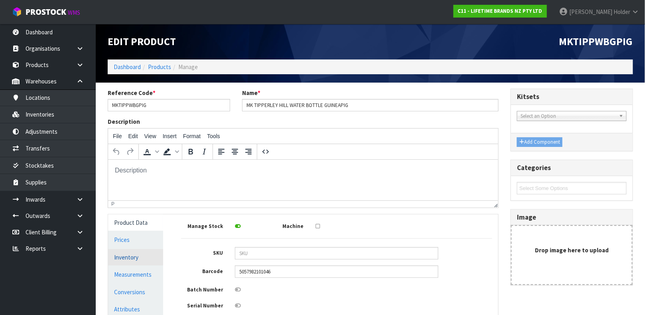
click at [140, 256] on link "Inventory" at bounding box center [135, 257] width 55 height 16
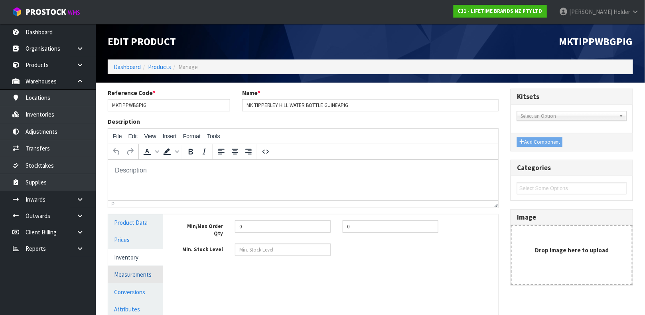
click at [136, 276] on link "Measurements" at bounding box center [135, 274] width 55 height 16
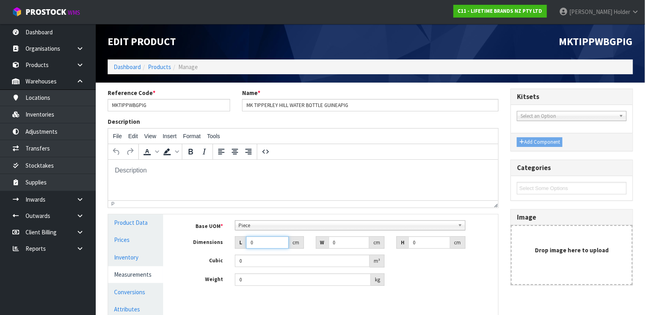
click at [258, 240] on input "0" at bounding box center [267, 242] width 43 height 12
click at [273, 276] on input "0" at bounding box center [303, 279] width 136 height 12
drag, startPoint x: 273, startPoint y: 278, endPoint x: 162, endPoint y: 280, distance: 111.7
click at [162, 280] on div "Product Data Prices Inventory Measurements Conversions Attributes Storage Billi…" at bounding box center [303, 283] width 402 height 138
click at [132, 293] on link "Conversions" at bounding box center [135, 292] width 55 height 16
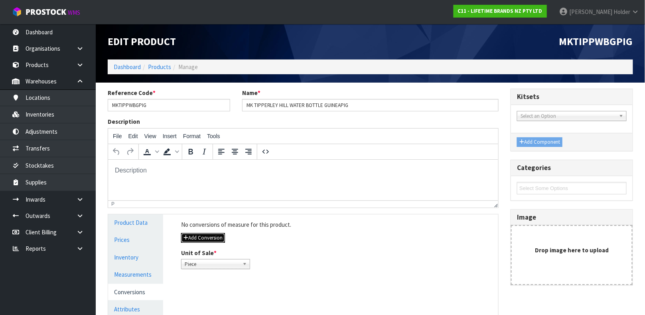
click at [217, 237] on button "Add Conversion" at bounding box center [203, 238] width 44 height 10
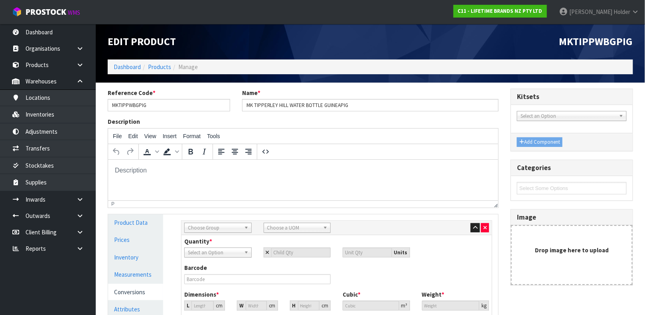
click at [224, 223] on span "Choose Group" at bounding box center [214, 228] width 53 height 10
click at [217, 256] on li "In ner" at bounding box center [217, 260] width 63 height 10
click at [285, 223] on span "Choose a UOM" at bounding box center [293, 228] width 53 height 10
click at [290, 249] on li "Sub -carton" at bounding box center [297, 250] width 63 height 10
click at [303, 249] on input "number" at bounding box center [301, 252] width 60 height 10
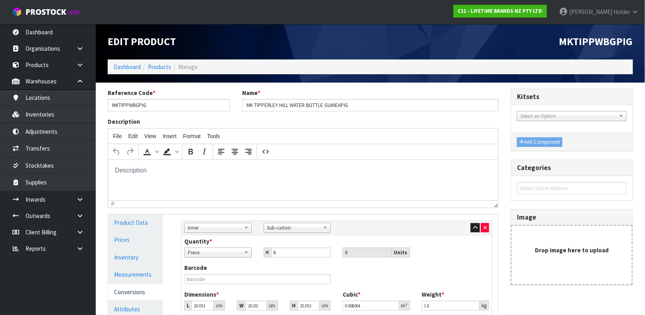
click at [231, 284] on div "Barcode" at bounding box center [336, 276] width 317 height 26
click at [203, 302] on input "20.053" at bounding box center [202, 305] width 22 height 10
click at [252, 276] on input "text" at bounding box center [257, 279] width 146 height 10
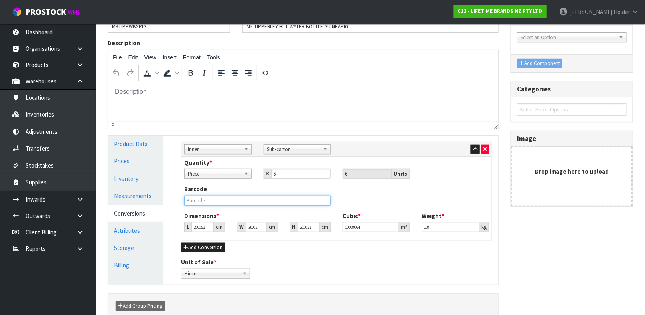
scroll to position [120, 0]
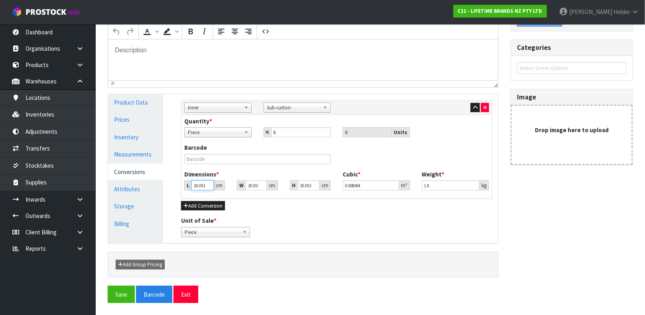
click at [202, 184] on input "20.053" at bounding box center [202, 185] width 22 height 10
drag, startPoint x: 439, startPoint y: 184, endPoint x: 384, endPoint y: 184, distance: 54.2
click at [384, 184] on div "Dimensions * L 16 cm W 23 cm H 27 cm Cubic * 0.009936 m³ Weight * 1.8 kg" at bounding box center [336, 183] width 317 height 26
click at [199, 159] on input "text" at bounding box center [257, 159] width 146 height 10
click at [108, 286] on button "Save" at bounding box center [121, 294] width 27 height 17
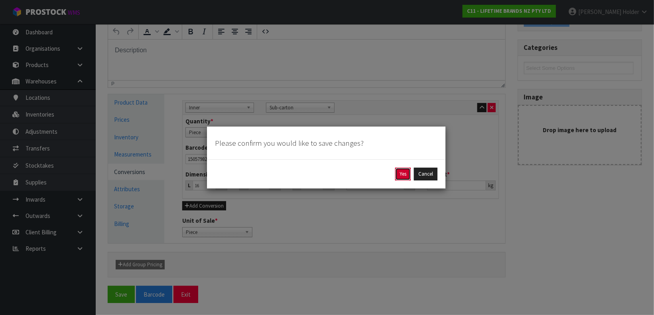
click at [398, 172] on button "Yes" at bounding box center [403, 173] width 16 height 13
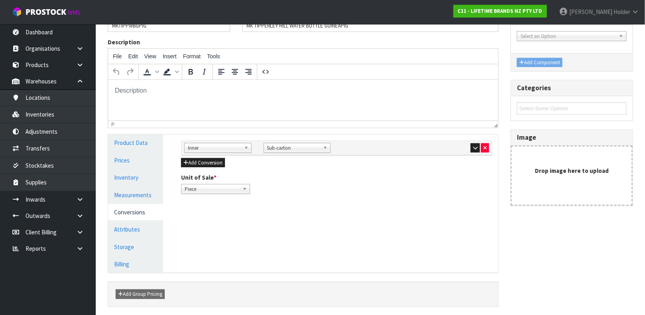
scroll to position [120, 0]
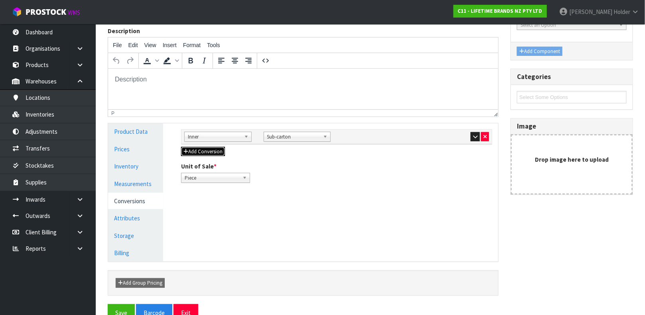
click at [193, 152] on button "Add Conversion" at bounding box center [203, 152] width 44 height 10
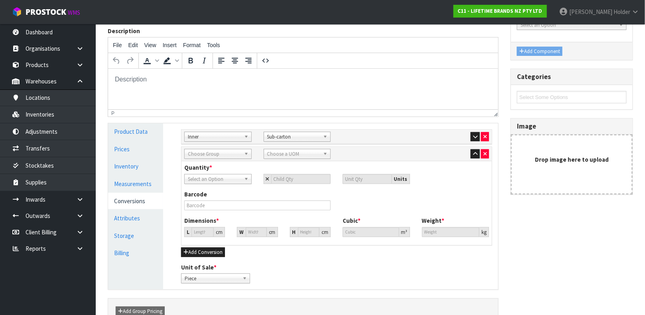
click at [211, 152] on span "Choose Group" at bounding box center [214, 154] width 53 height 10
click at [224, 175] on li "Ou ter" at bounding box center [217, 176] width 63 height 10
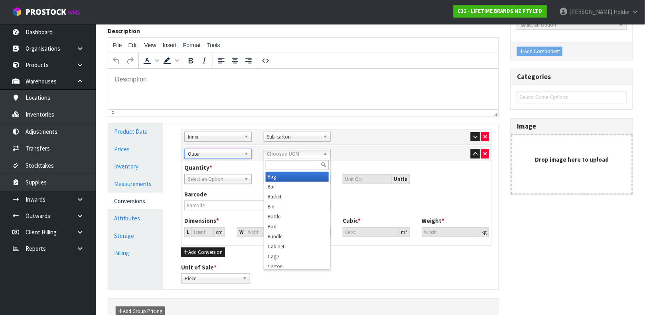
click at [269, 158] on span "Choose a UOM" at bounding box center [293, 154] width 53 height 10
click at [290, 177] on li "Car ton" at bounding box center [297, 176] width 63 height 10
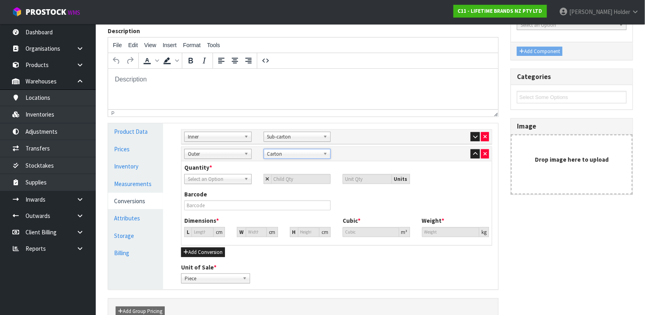
click at [221, 179] on span "Select an Option" at bounding box center [214, 179] width 53 height 10
click at [221, 214] on li "Sub-carton" at bounding box center [217, 212] width 63 height 10
click at [286, 179] on input "number" at bounding box center [301, 179] width 60 height 10
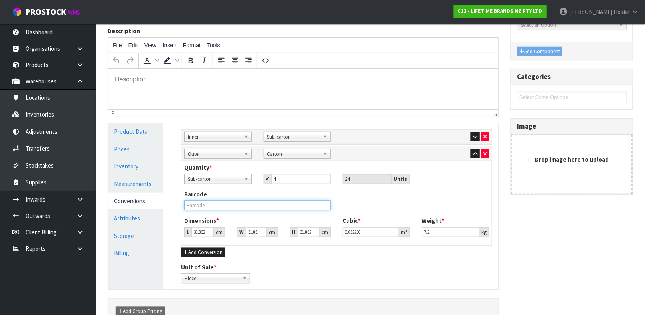
click at [269, 203] on input "text" at bounding box center [257, 205] width 146 height 10
click at [200, 232] on input "31.832" at bounding box center [202, 232] width 22 height 10
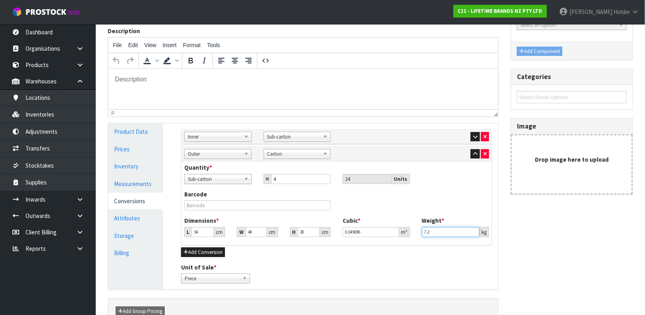
drag, startPoint x: 449, startPoint y: 232, endPoint x: 344, endPoint y: 228, distance: 105.0
click at [344, 228] on div "Dimensions * L 34 cm W 48 cm H 28 cm Cubic * 0.045696 m³ Weight * 7.2 kg" at bounding box center [336, 229] width 317 height 26
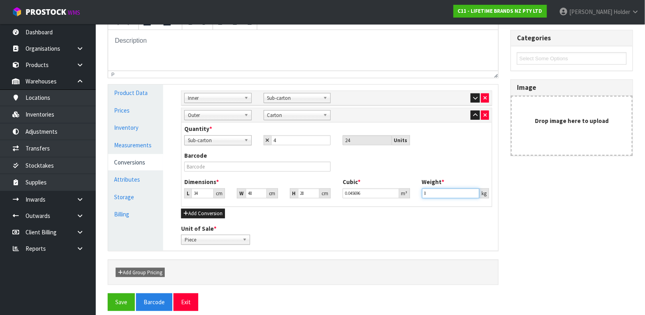
scroll to position [166, 0]
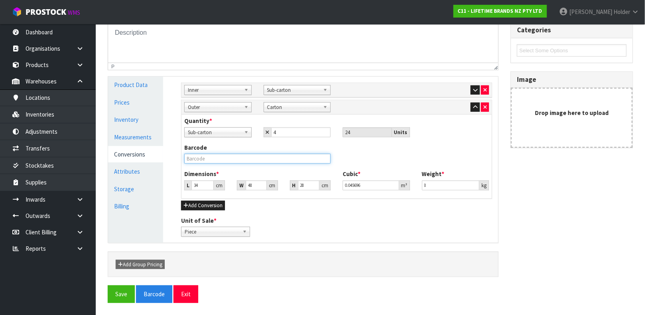
click at [274, 154] on input "text" at bounding box center [257, 159] width 146 height 10
click at [108, 285] on button "Save" at bounding box center [121, 293] width 27 height 17
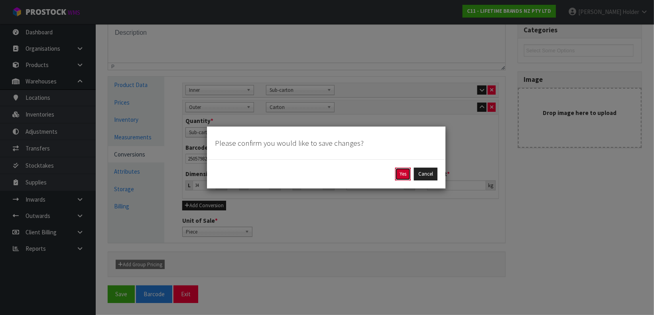
click at [399, 171] on button "Yes" at bounding box center [403, 173] width 16 height 13
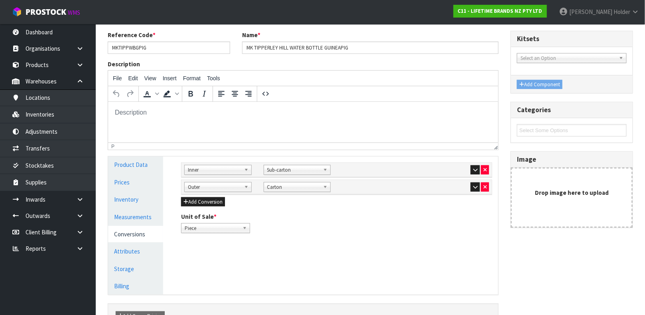
scroll to position [138, 0]
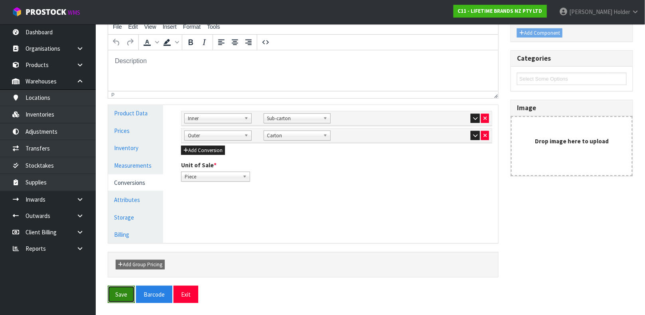
click at [122, 295] on button "Save" at bounding box center [121, 294] width 27 height 17
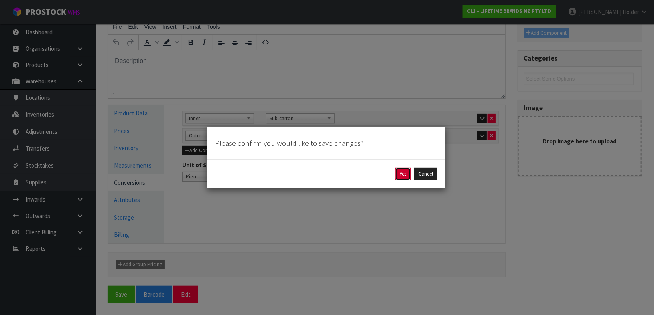
click at [396, 173] on button "Yes" at bounding box center [403, 173] width 16 height 13
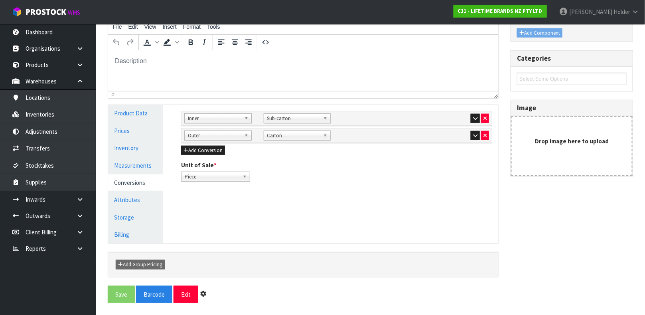
scroll to position [0, 0]
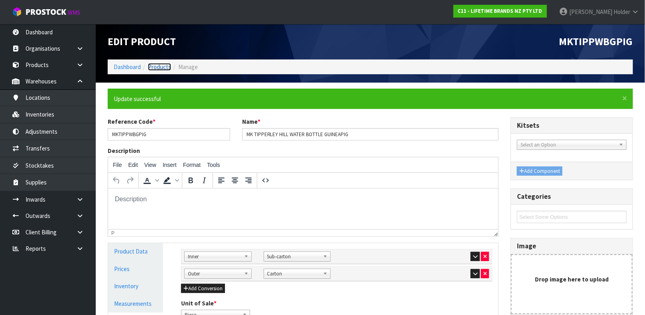
click at [160, 63] on link "Products" at bounding box center [159, 67] width 23 height 8
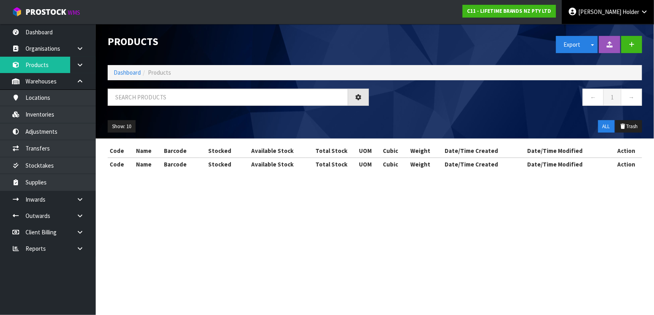
click at [637, 13] on span "Holder" at bounding box center [630, 12] width 17 height 8
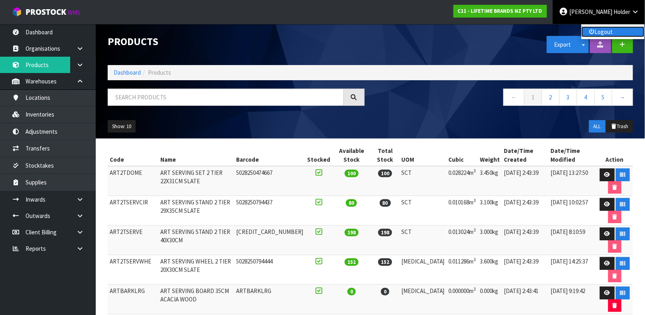
click at [603, 26] on link "Logout" at bounding box center [612, 31] width 63 height 11
